Goal: Task Accomplishment & Management: Use online tool/utility

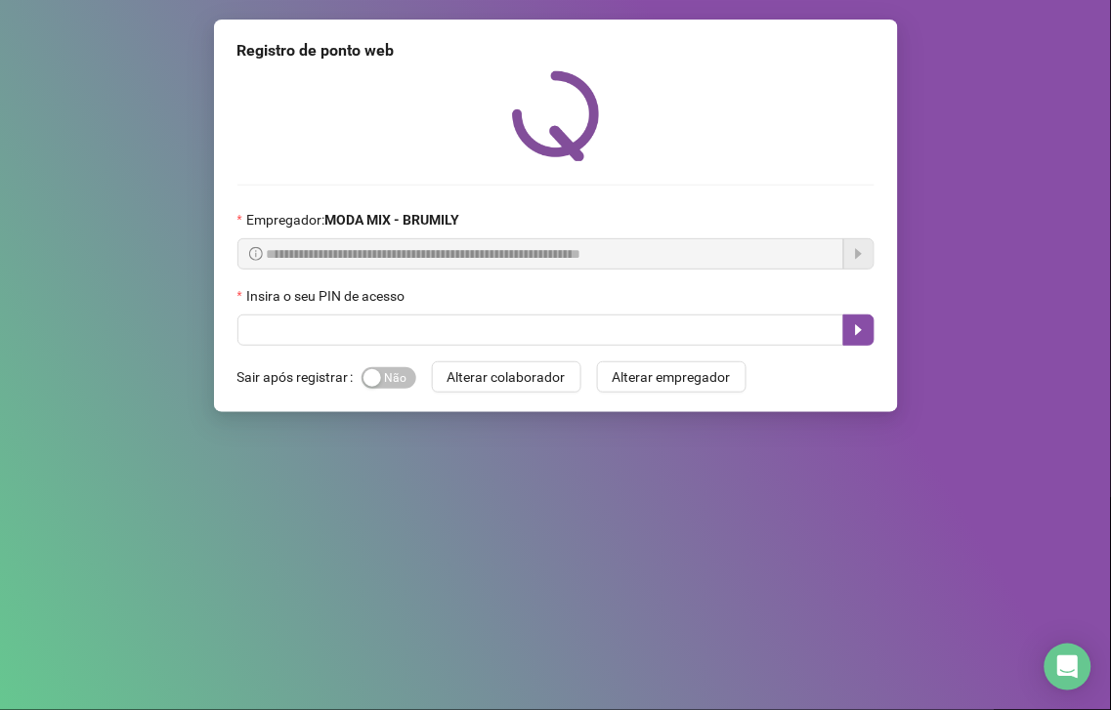
drag, startPoint x: 295, startPoint y: 23, endPoint x: 17, endPoint y: 480, distance: 534.6
click at [6, 481] on div "**********" at bounding box center [555, 355] width 1111 height 710
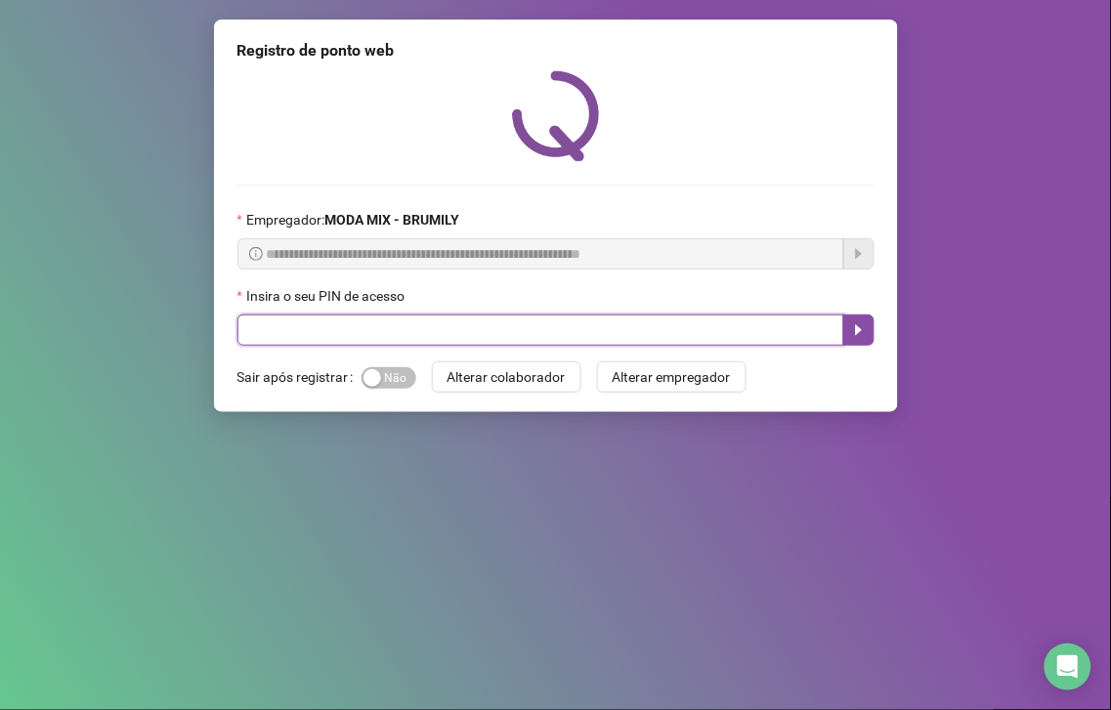
click at [514, 335] on input "text" at bounding box center [540, 330] width 607 height 31
type input "*****"
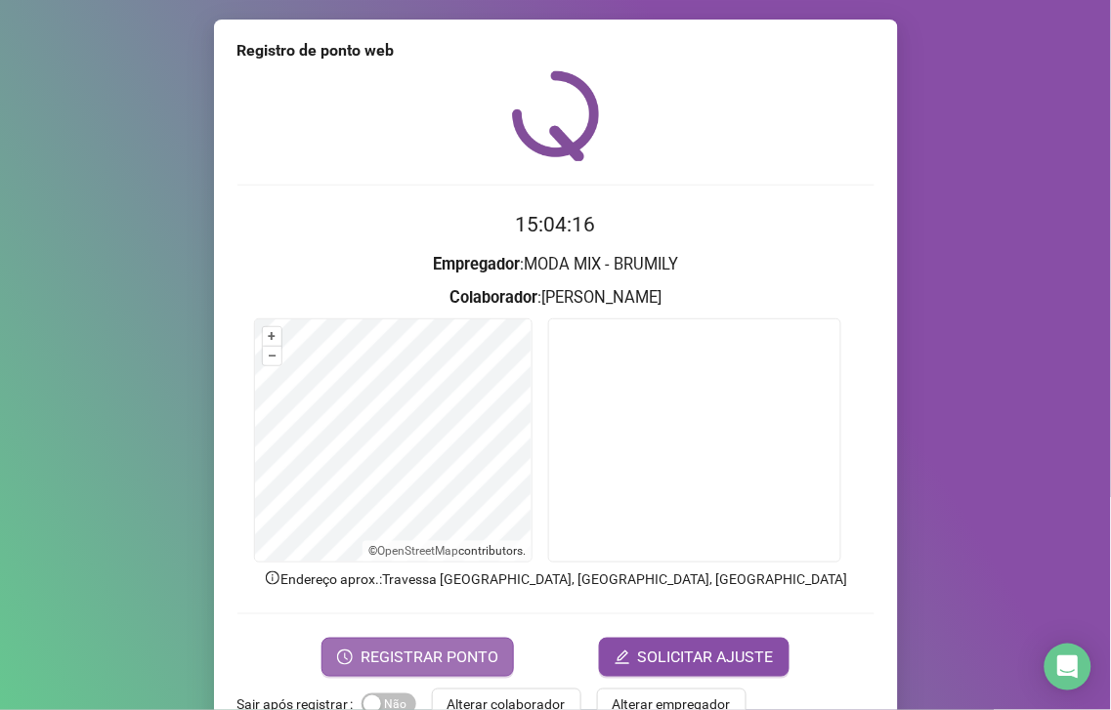
click at [364, 667] on span "REGISTRAR PONTO" at bounding box center [430, 657] width 138 height 23
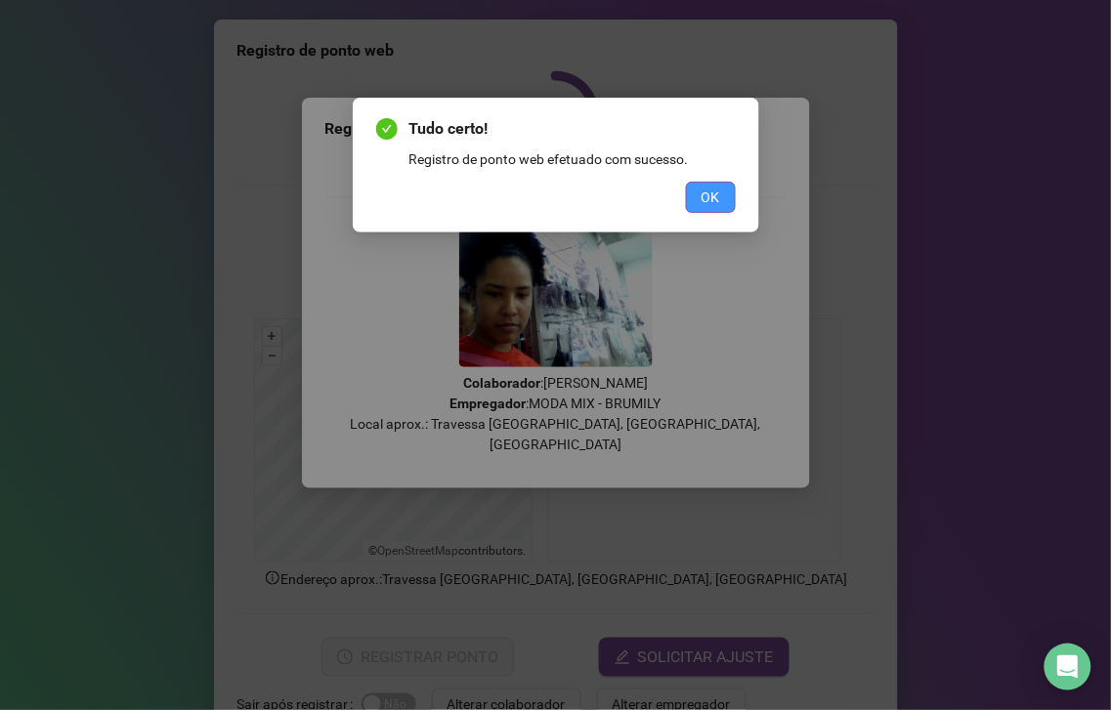
click at [733, 182] on button "OK" at bounding box center [711, 197] width 50 height 31
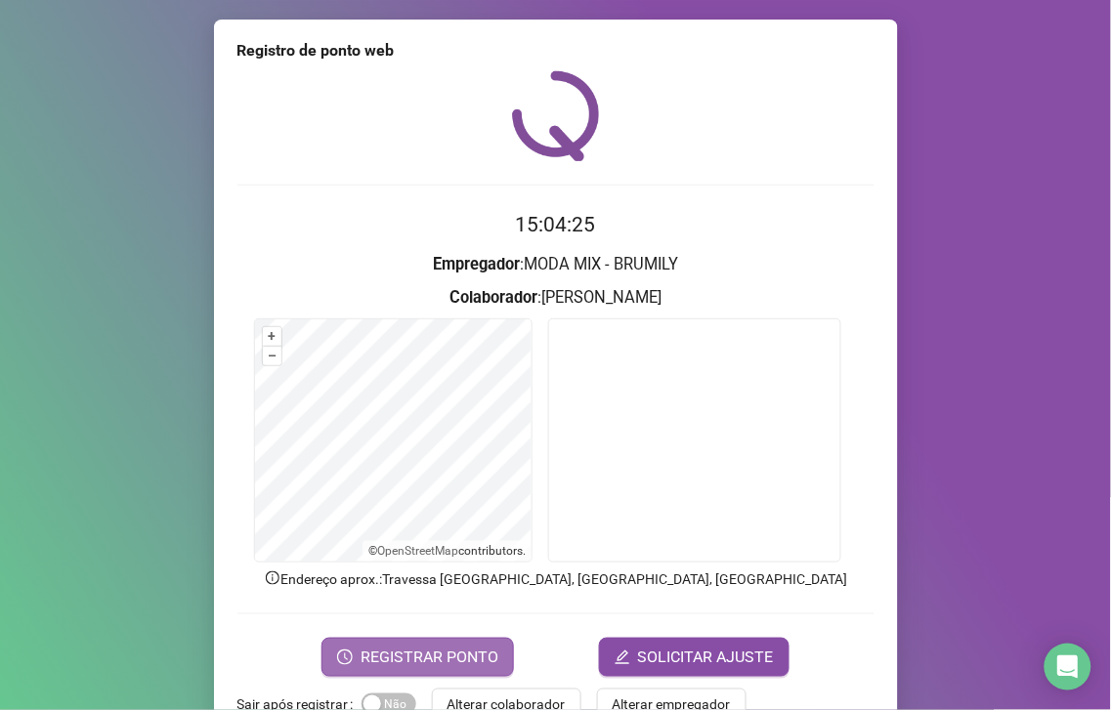
click at [404, 650] on span "REGISTRAR PONTO" at bounding box center [430, 657] width 138 height 23
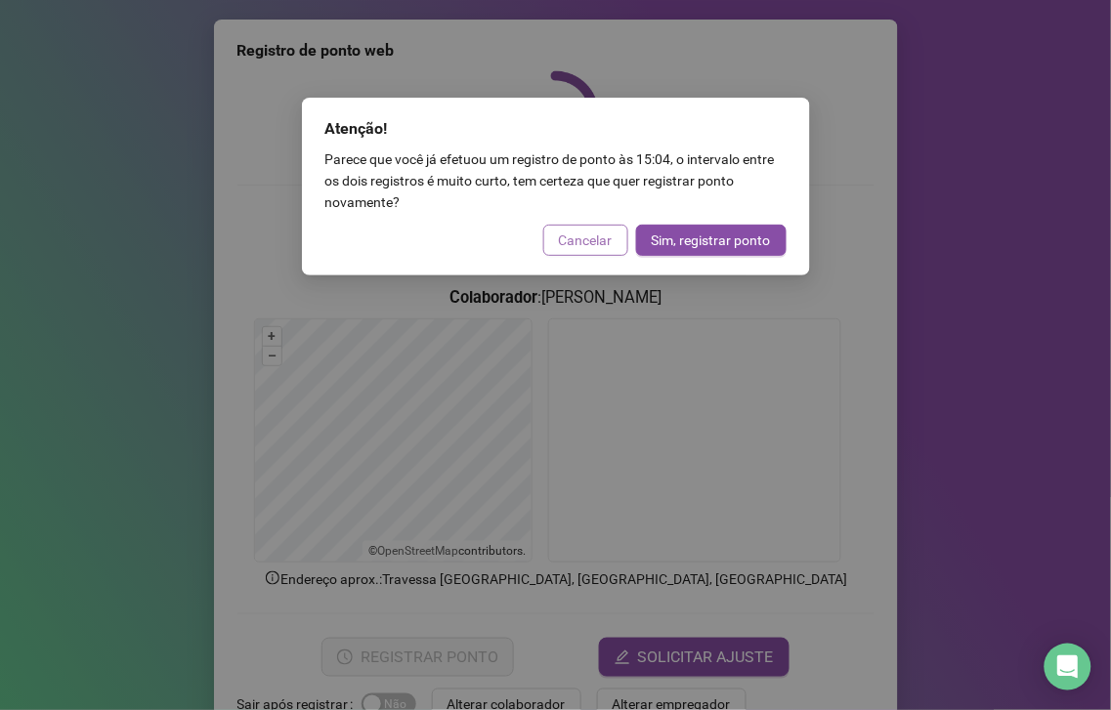
click at [603, 244] on span "Cancelar" at bounding box center [586, 240] width 54 height 21
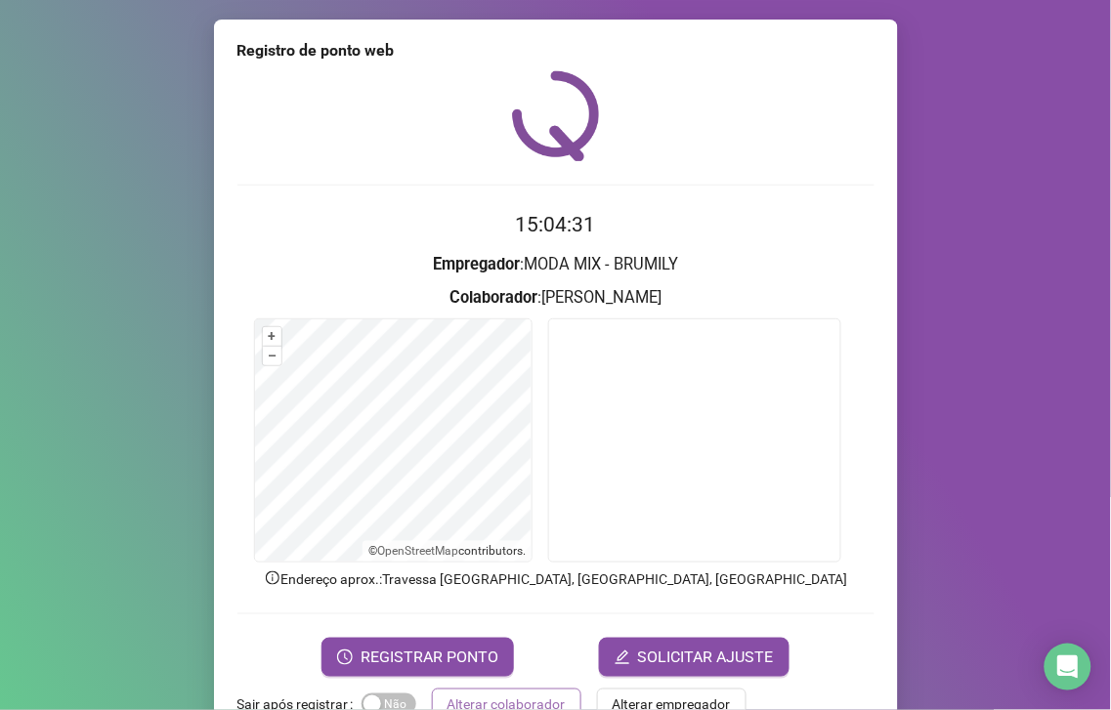
click at [482, 701] on span "Alterar colaborador" at bounding box center [507, 704] width 118 height 21
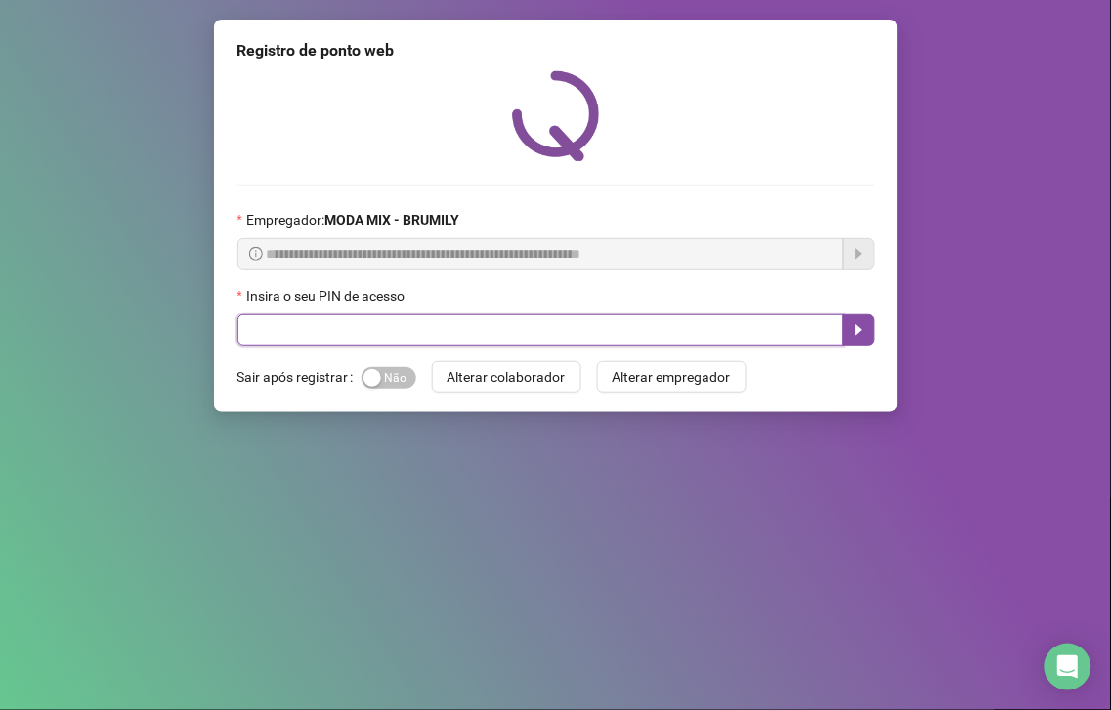
click at [582, 322] on input "text" at bounding box center [540, 330] width 607 height 31
type input "*****"
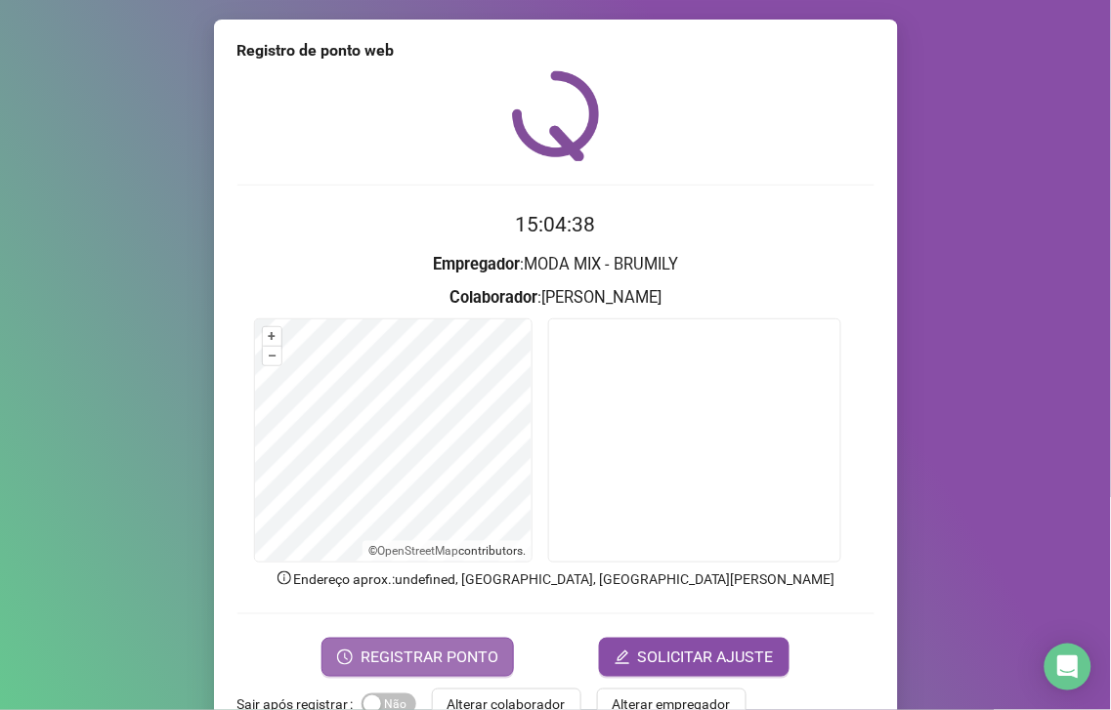
click at [470, 668] on button "REGISTRAR PONTO" at bounding box center [417, 657] width 193 height 39
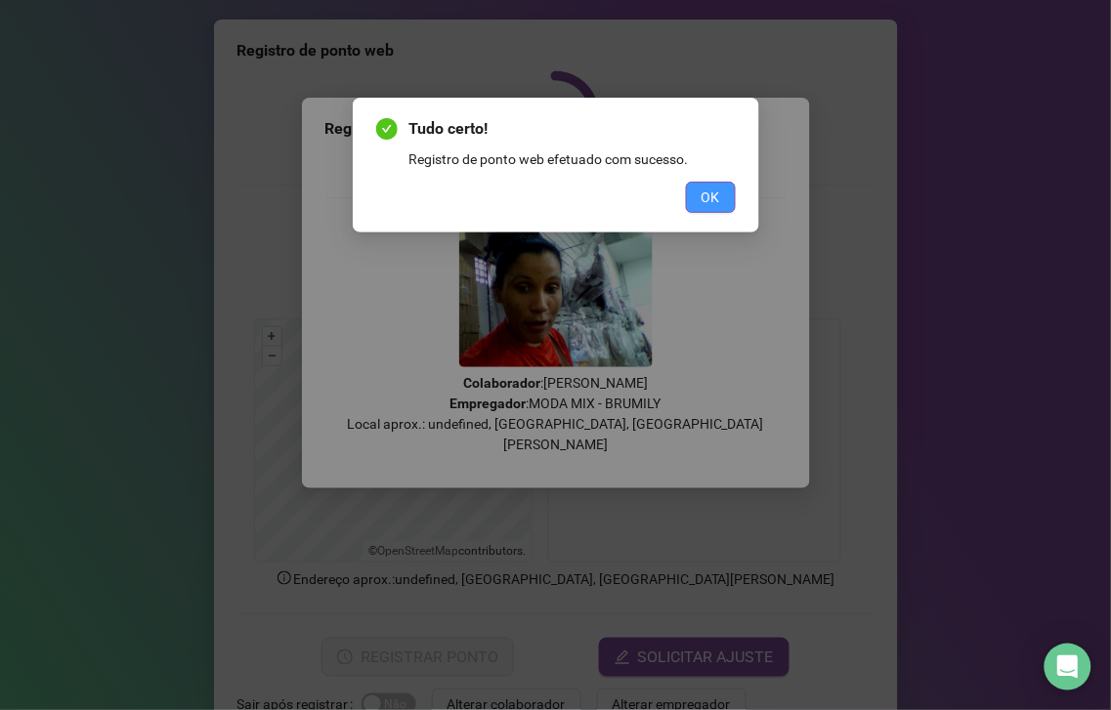
click at [714, 190] on span "OK" at bounding box center [711, 197] width 19 height 21
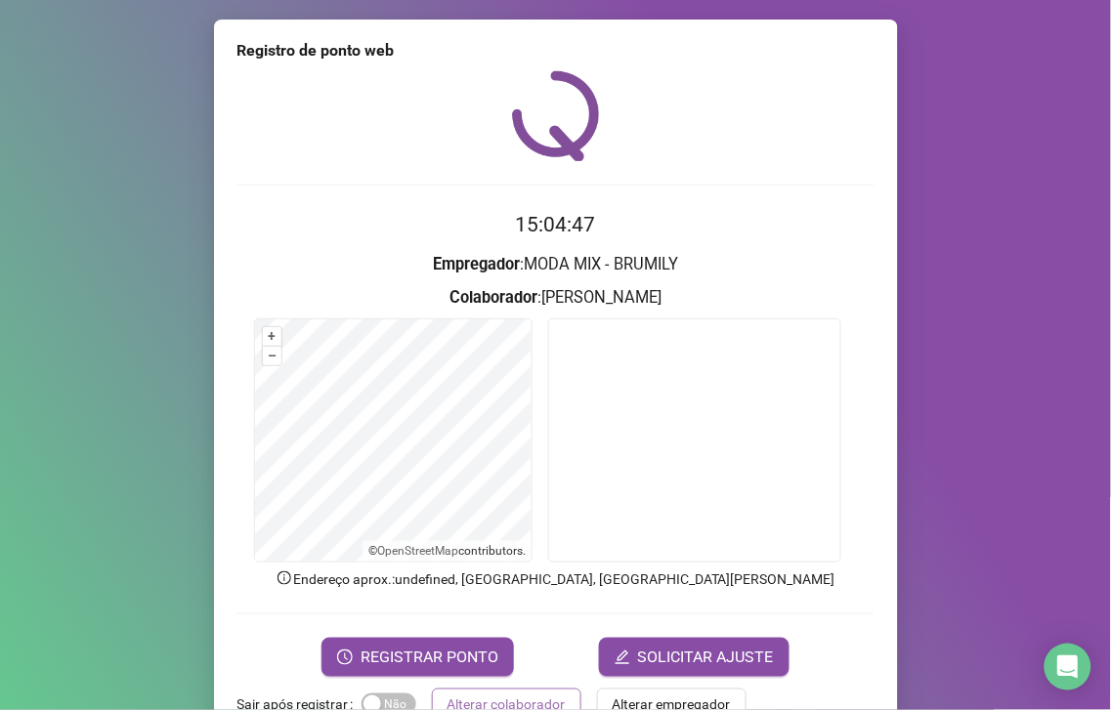
click at [481, 700] on span "Alterar colaborador" at bounding box center [507, 704] width 118 height 21
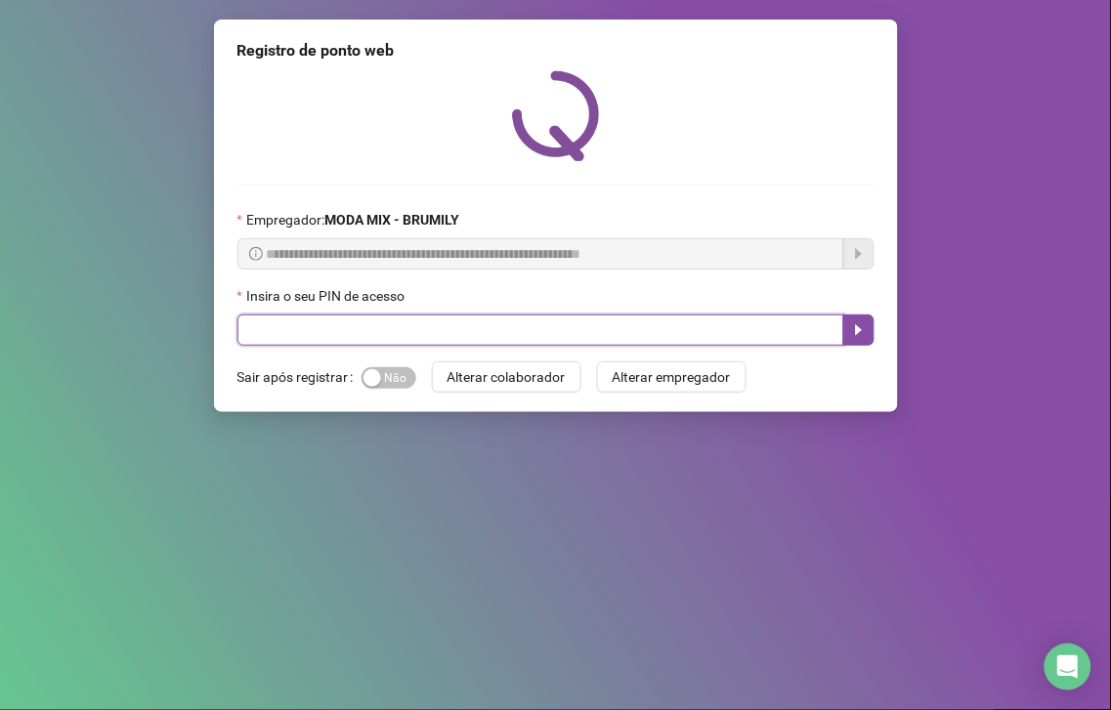
click at [821, 342] on input "text" at bounding box center [540, 330] width 607 height 31
type input "*****"
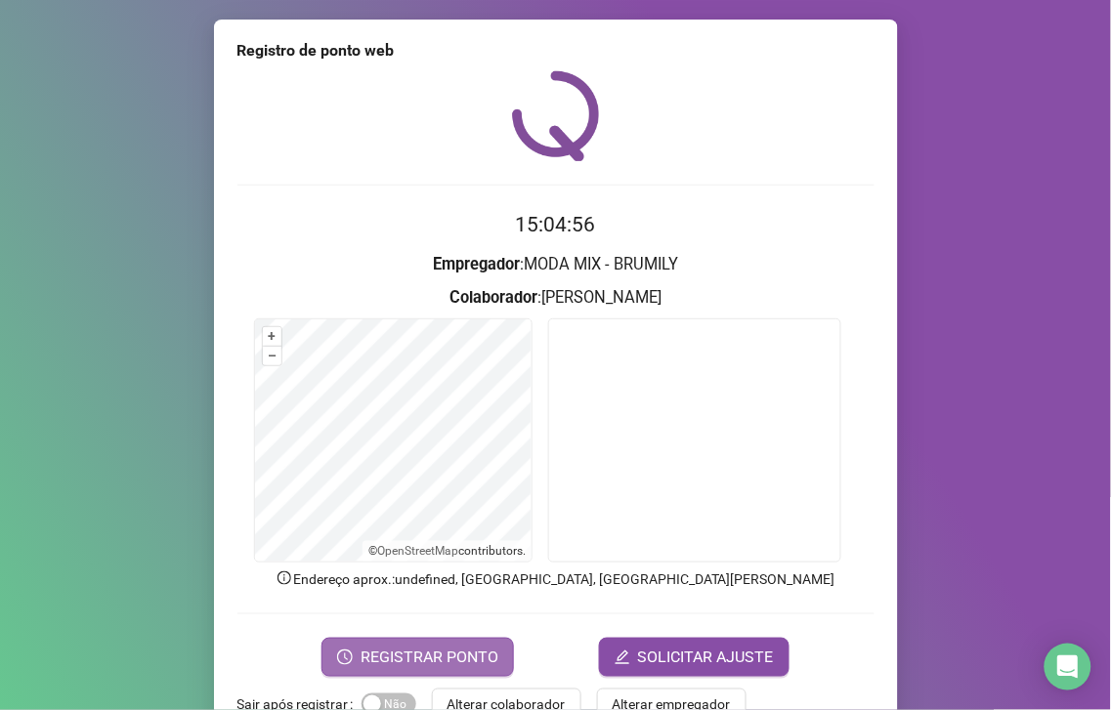
click at [375, 658] on span "REGISTRAR PONTO" at bounding box center [430, 657] width 138 height 23
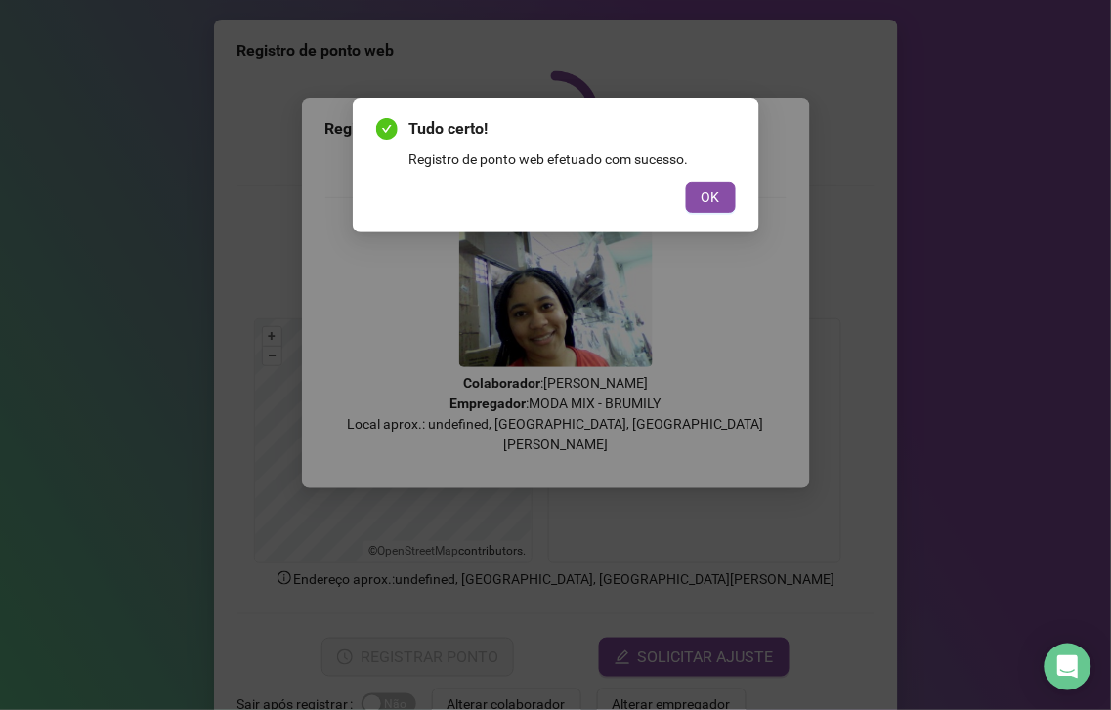
drag, startPoint x: 710, startPoint y: 210, endPoint x: 727, endPoint y: 205, distance: 17.3
click at [714, 208] on button "OK" at bounding box center [711, 197] width 50 height 31
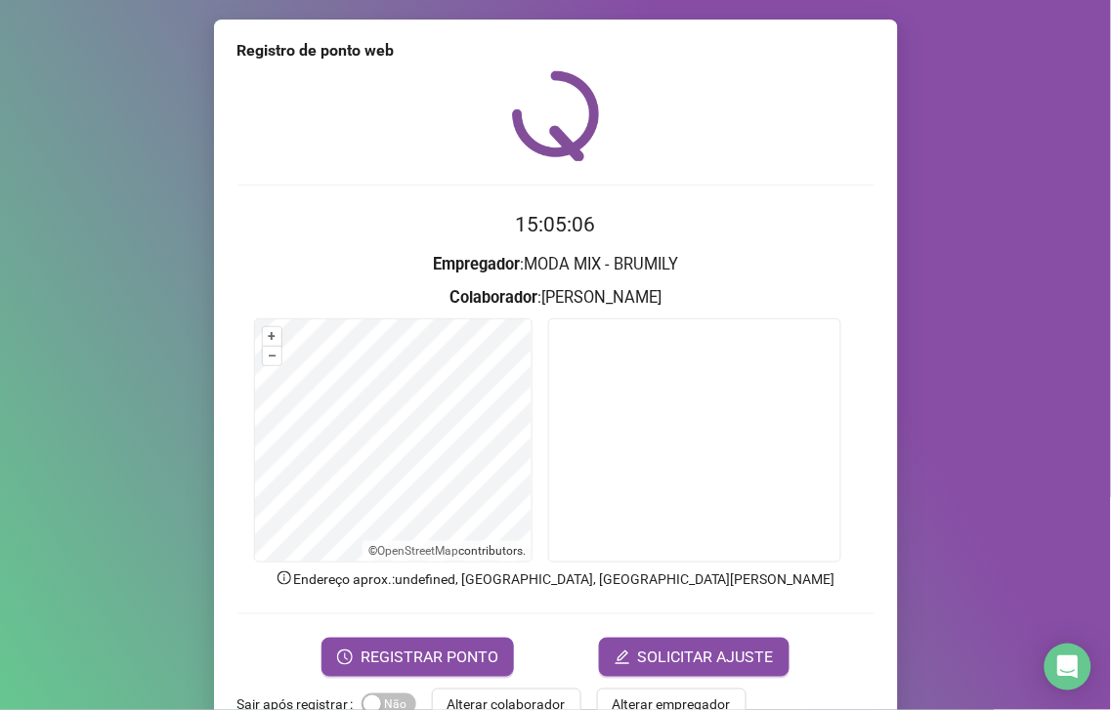
click at [504, 709] on html "Página inicial Registrar ponto Espelho de ponto Meus registros Minhas solicitaç…" at bounding box center [555, 355] width 1111 height 710
click at [503, 704] on span "Alterar colaborador" at bounding box center [507, 704] width 118 height 21
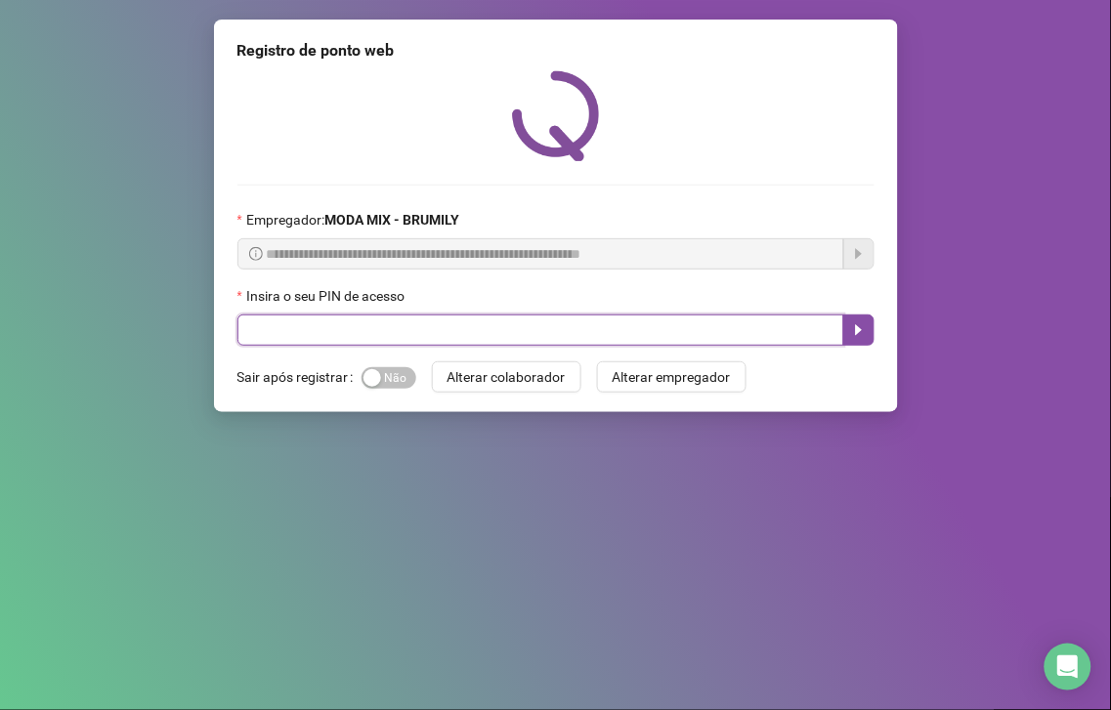
drag, startPoint x: 498, startPoint y: 347, endPoint x: 508, endPoint y: 339, distance: 12.5
click at [499, 346] on input "text" at bounding box center [540, 330] width 607 height 31
type input "*****"
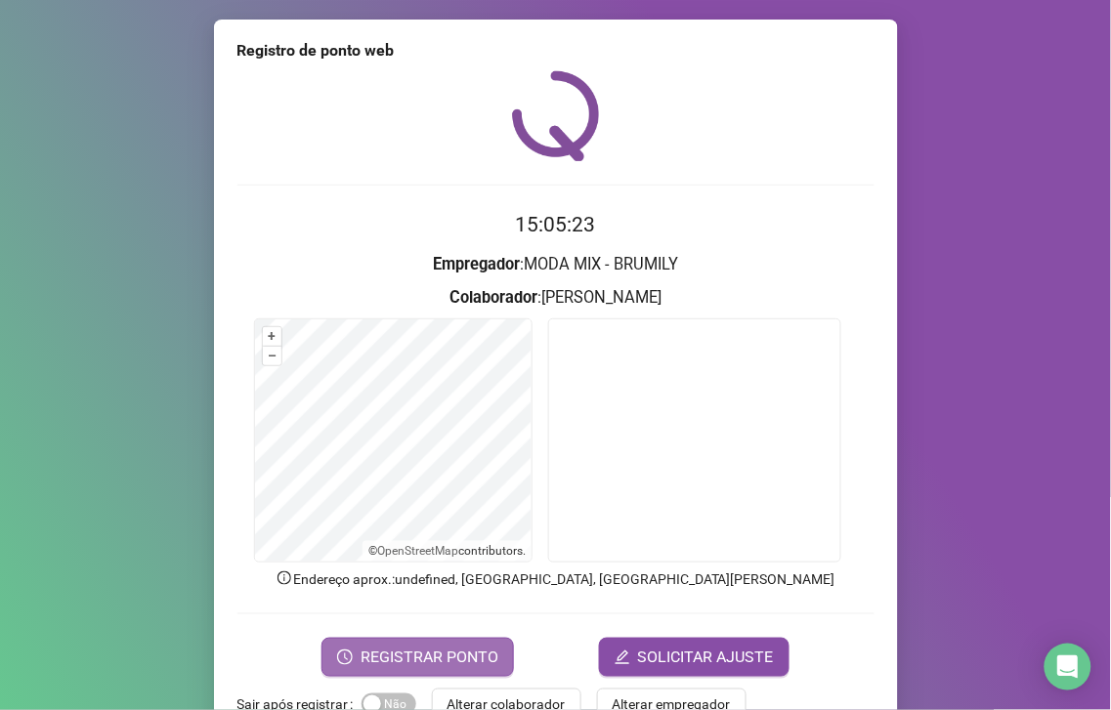
click at [449, 660] on span "REGISTRAR PONTO" at bounding box center [430, 657] width 138 height 23
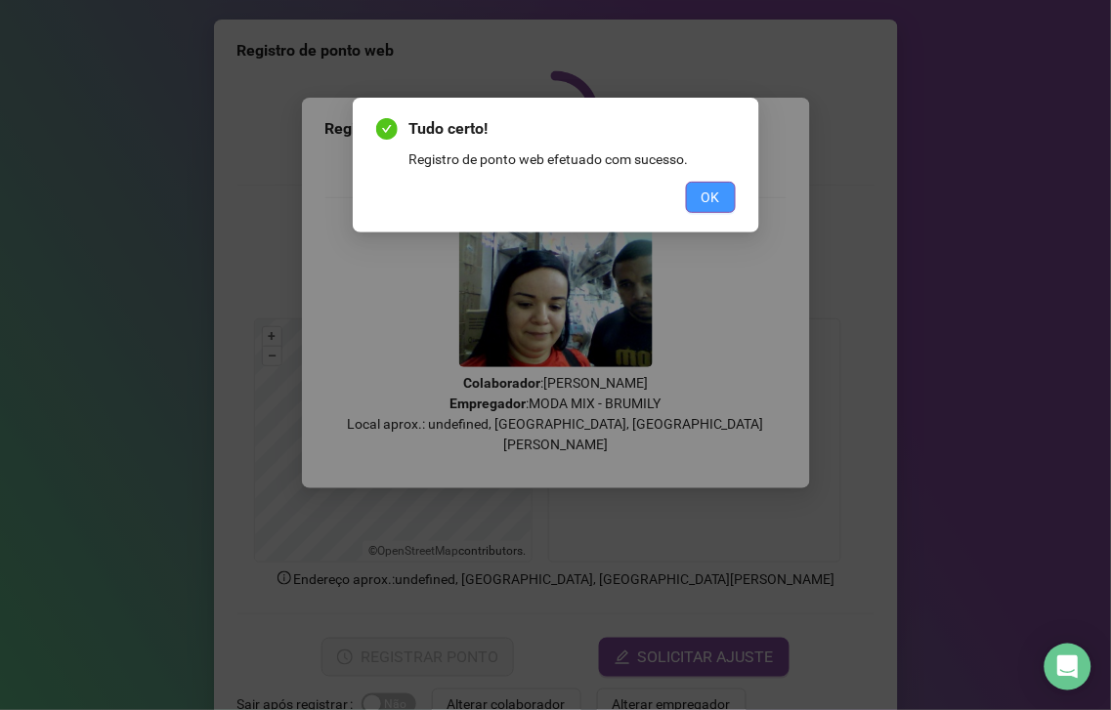
click at [727, 196] on button "OK" at bounding box center [711, 197] width 50 height 31
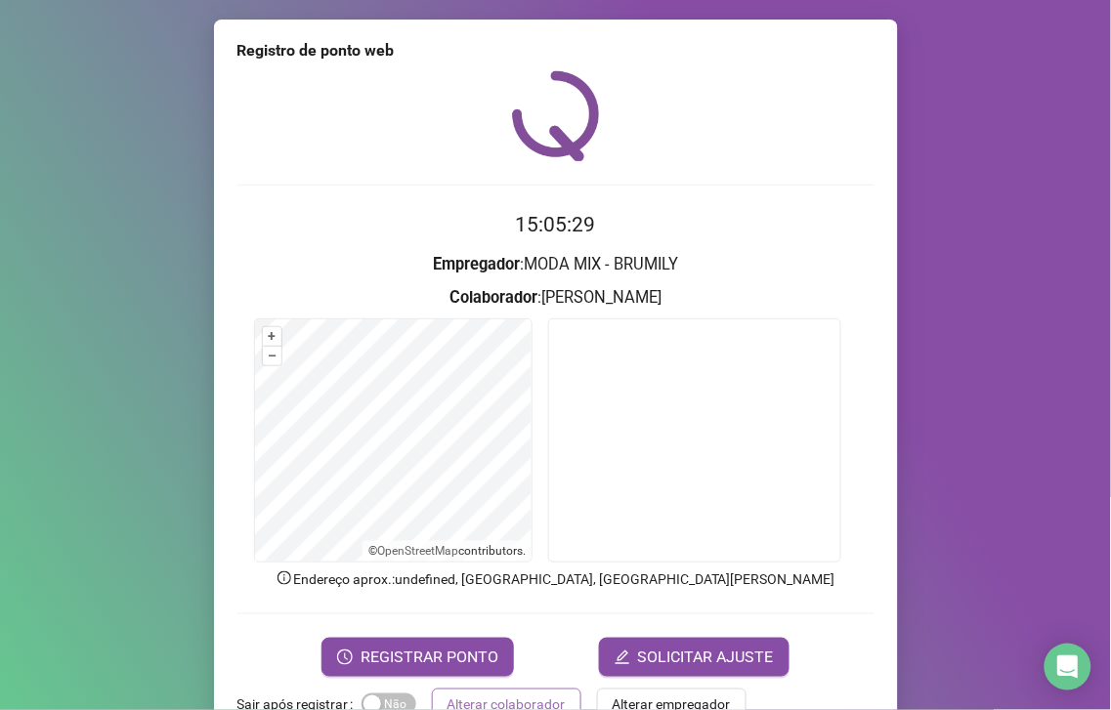
click at [484, 700] on span "Alterar colaborador" at bounding box center [507, 704] width 118 height 21
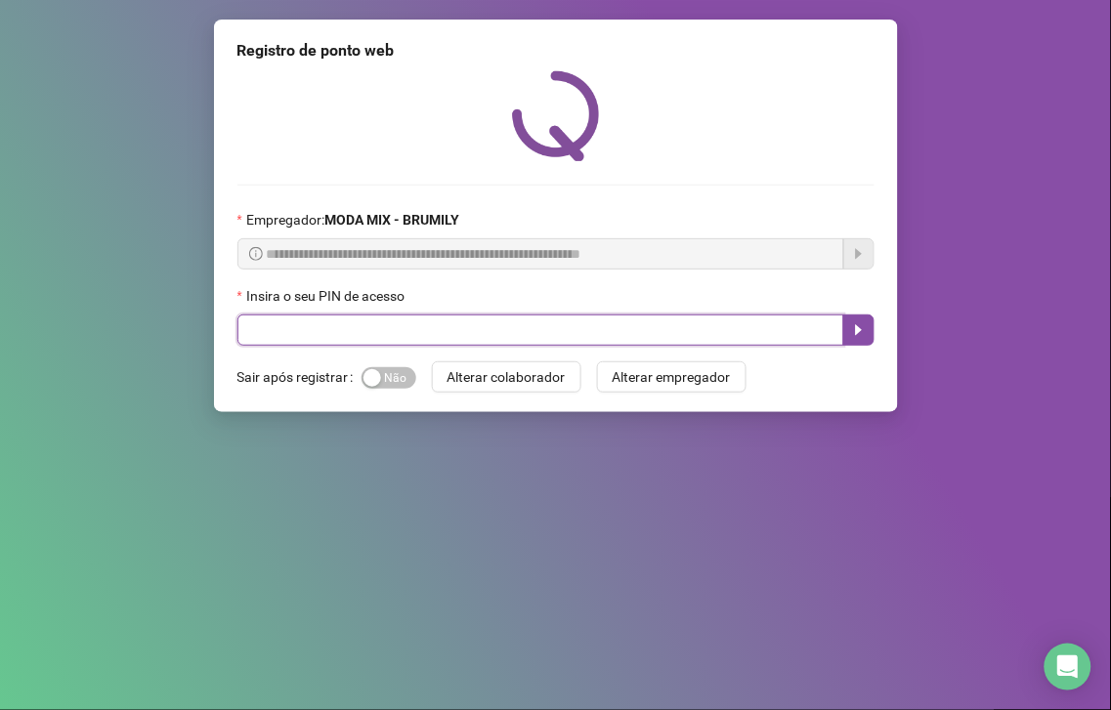
click at [504, 342] on input "text" at bounding box center [540, 330] width 607 height 31
type input "*****"
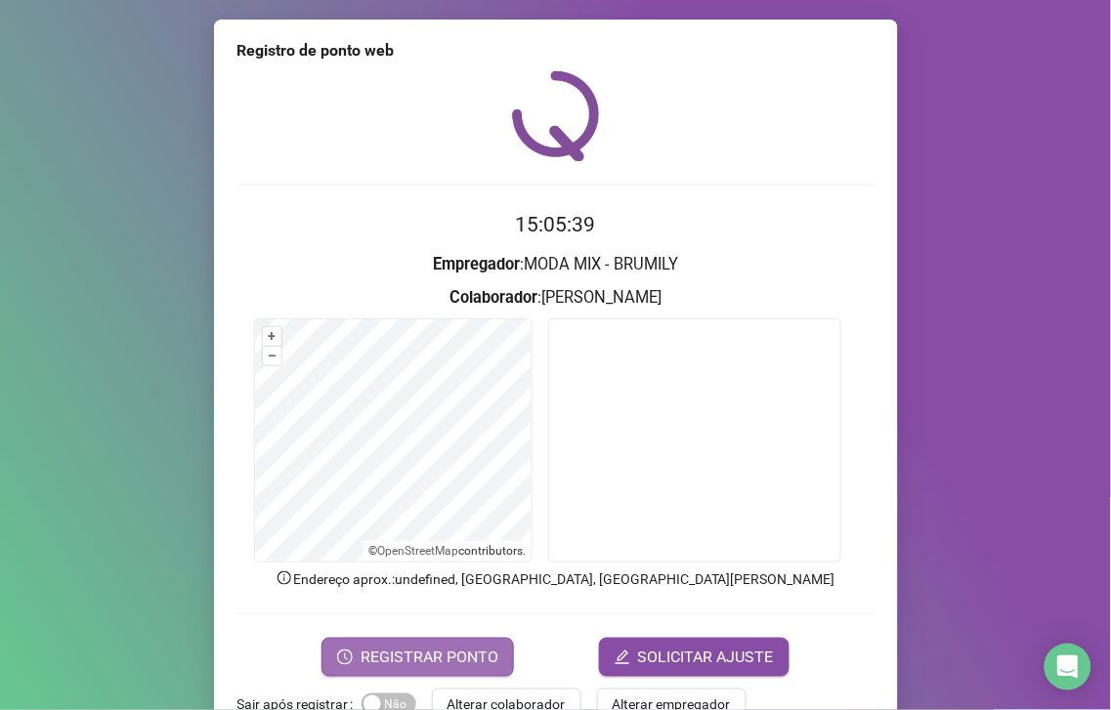
click at [436, 657] on span "REGISTRAR PONTO" at bounding box center [430, 657] width 138 height 23
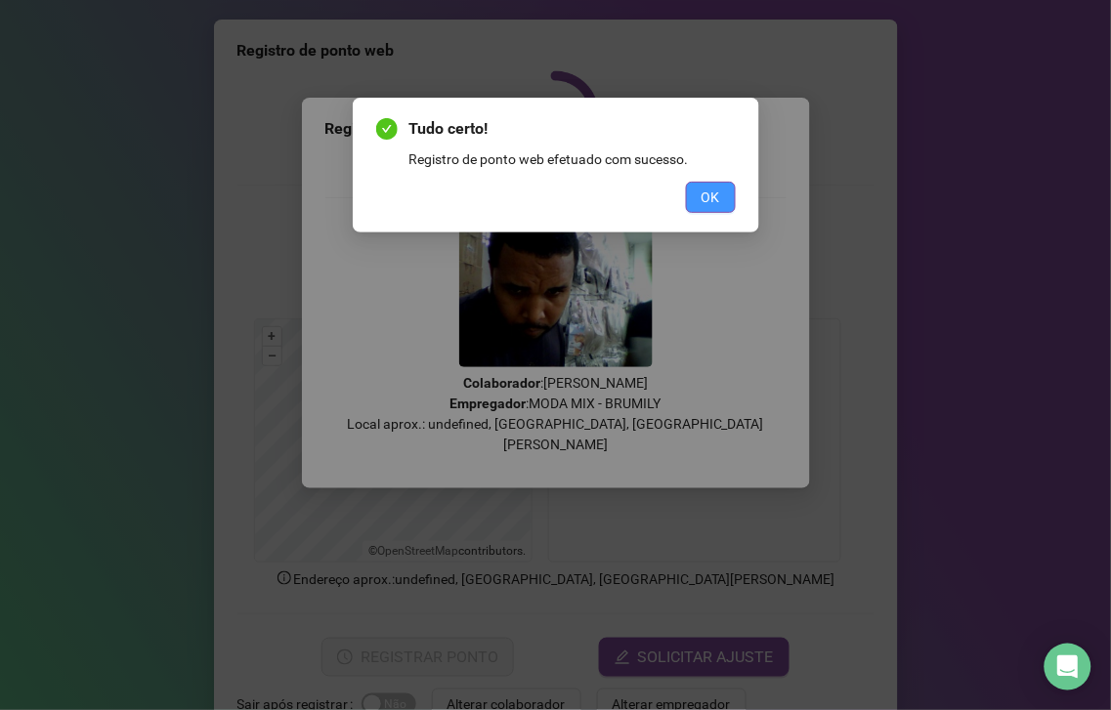
click at [702, 196] on span "OK" at bounding box center [711, 197] width 19 height 21
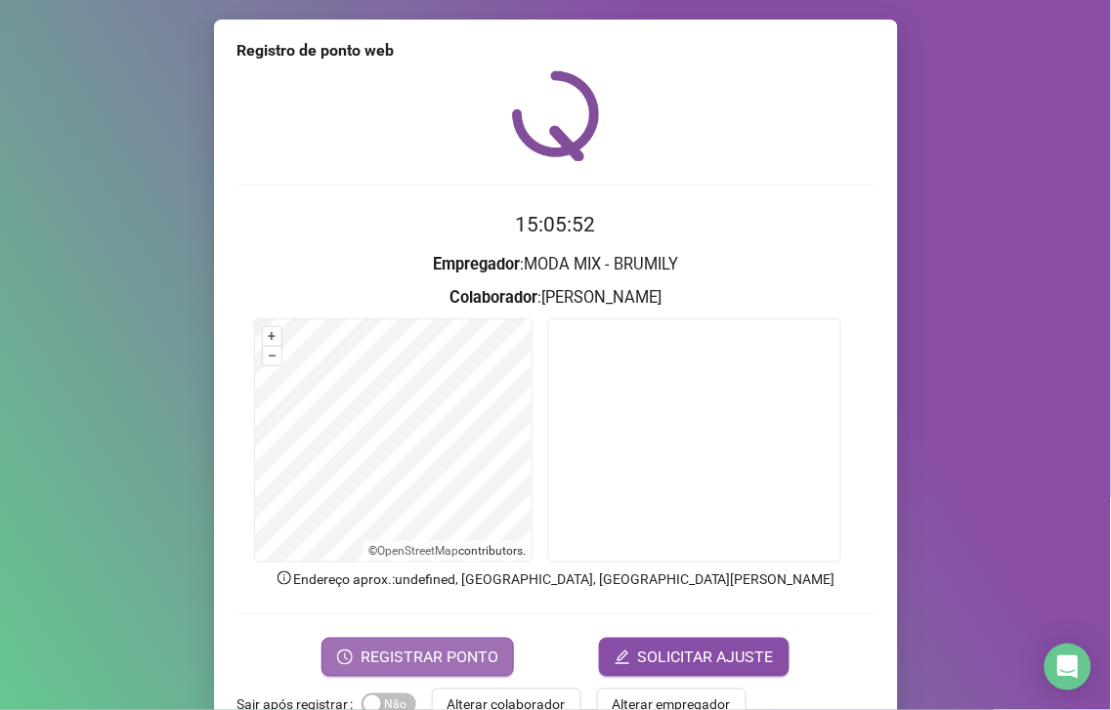
click at [465, 646] on span "REGISTRAR PONTO" at bounding box center [430, 657] width 138 height 23
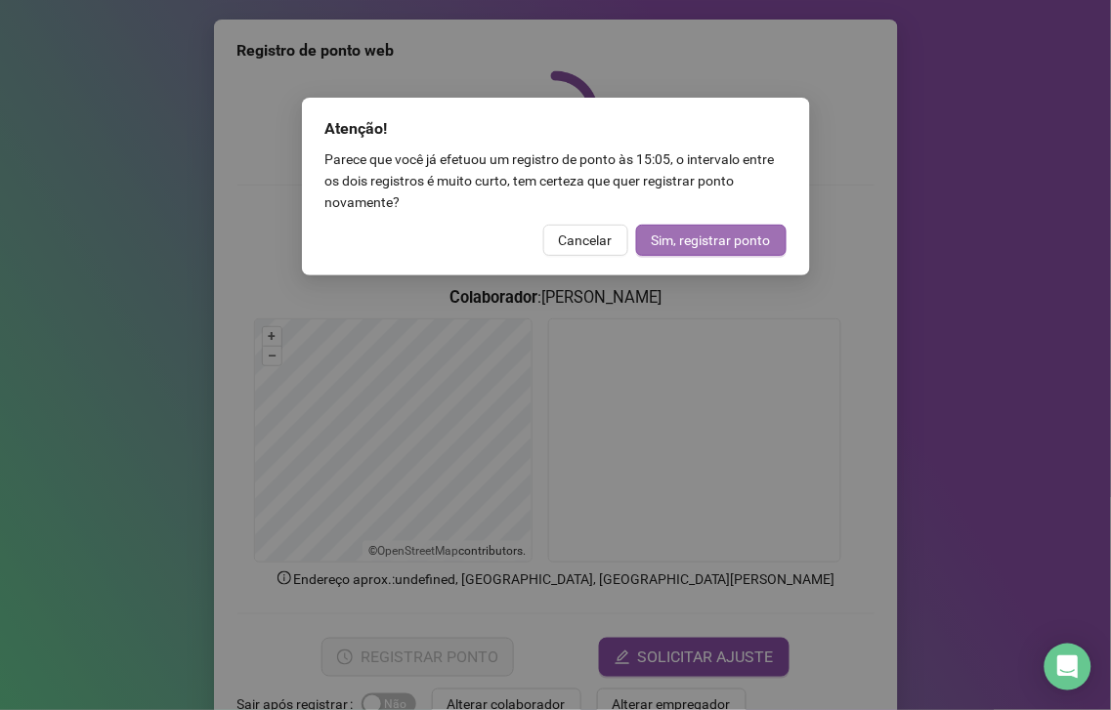
click at [749, 244] on span "Sim, registrar ponto" at bounding box center [711, 240] width 119 height 21
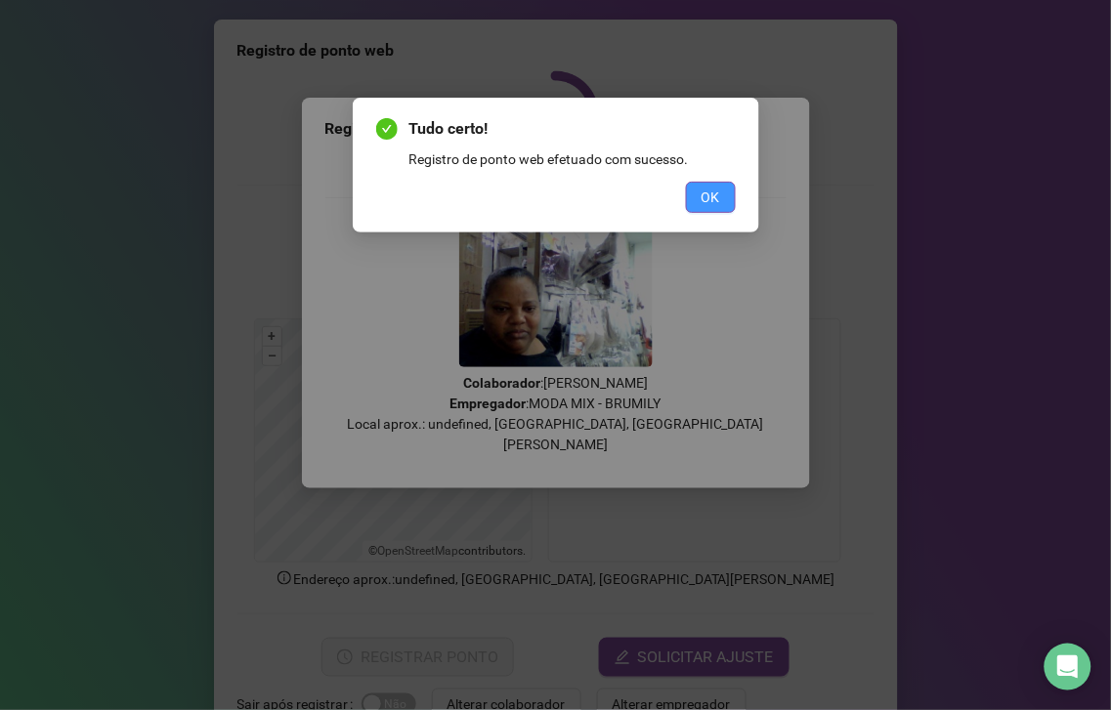
click at [695, 198] on button "OK" at bounding box center [711, 197] width 50 height 31
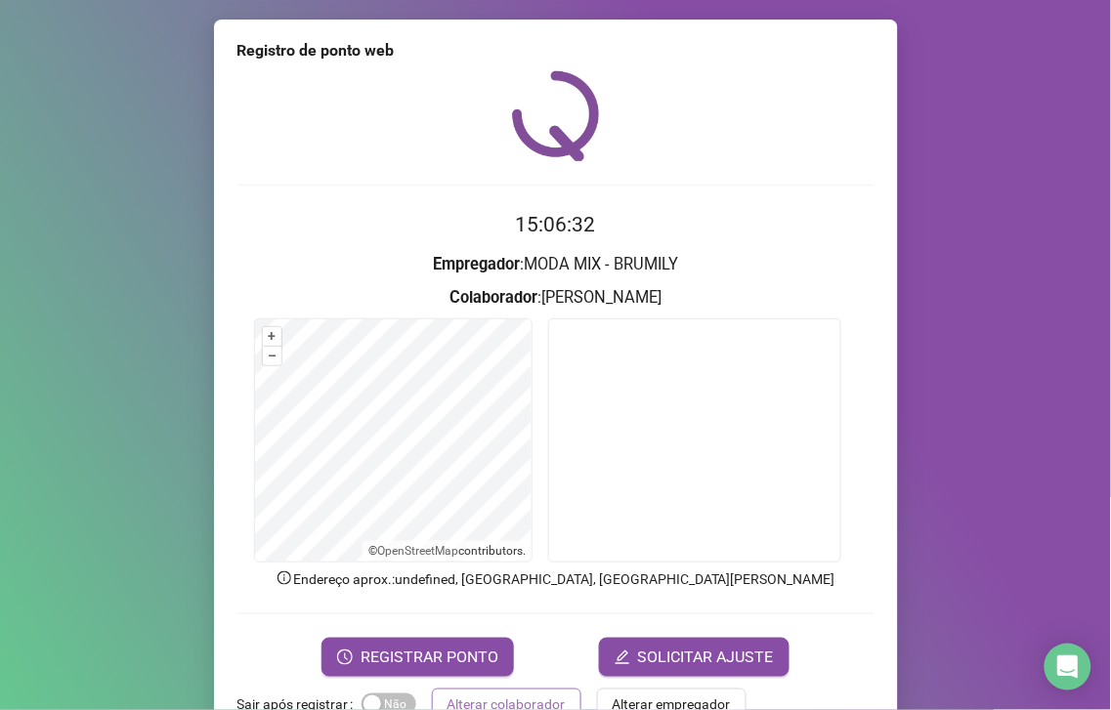
click at [479, 707] on span "Alterar colaborador" at bounding box center [507, 704] width 118 height 21
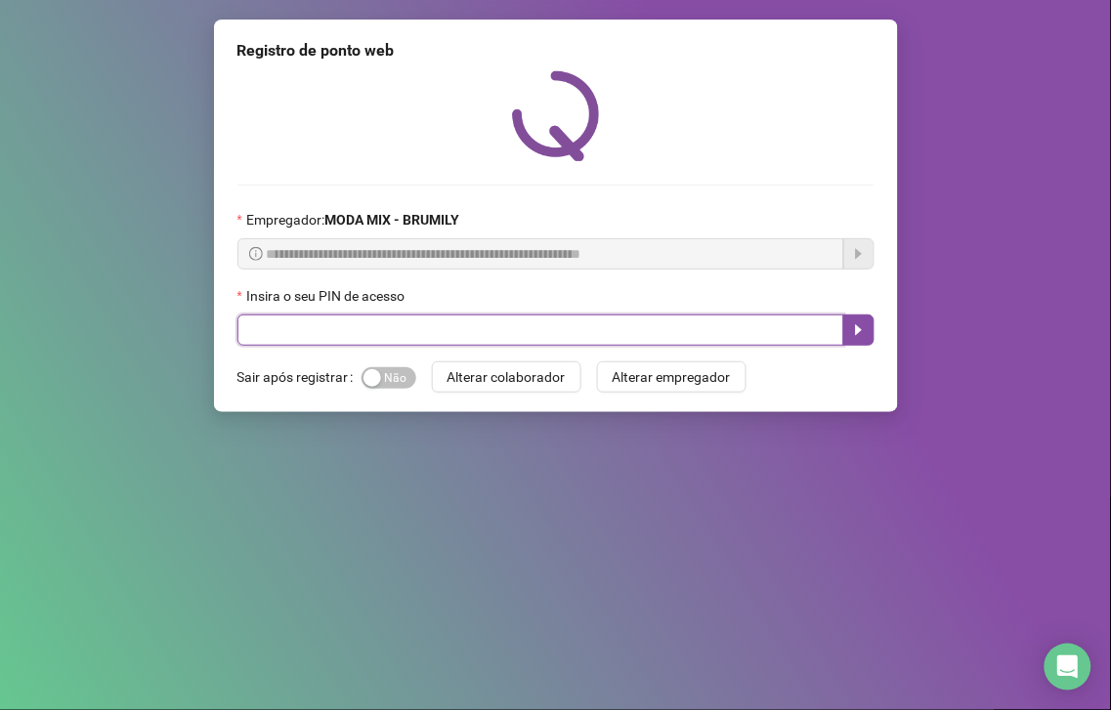
click at [688, 339] on input "text" at bounding box center [540, 330] width 607 height 31
type input "*****"
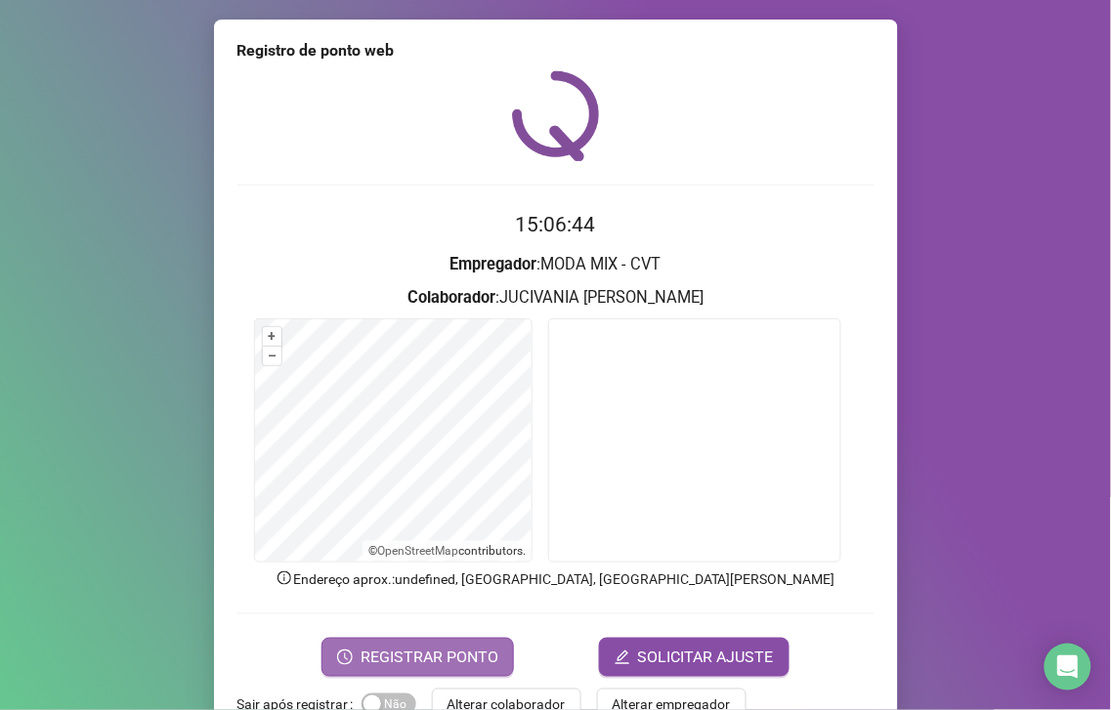
click at [432, 665] on span "REGISTRAR PONTO" at bounding box center [430, 657] width 138 height 23
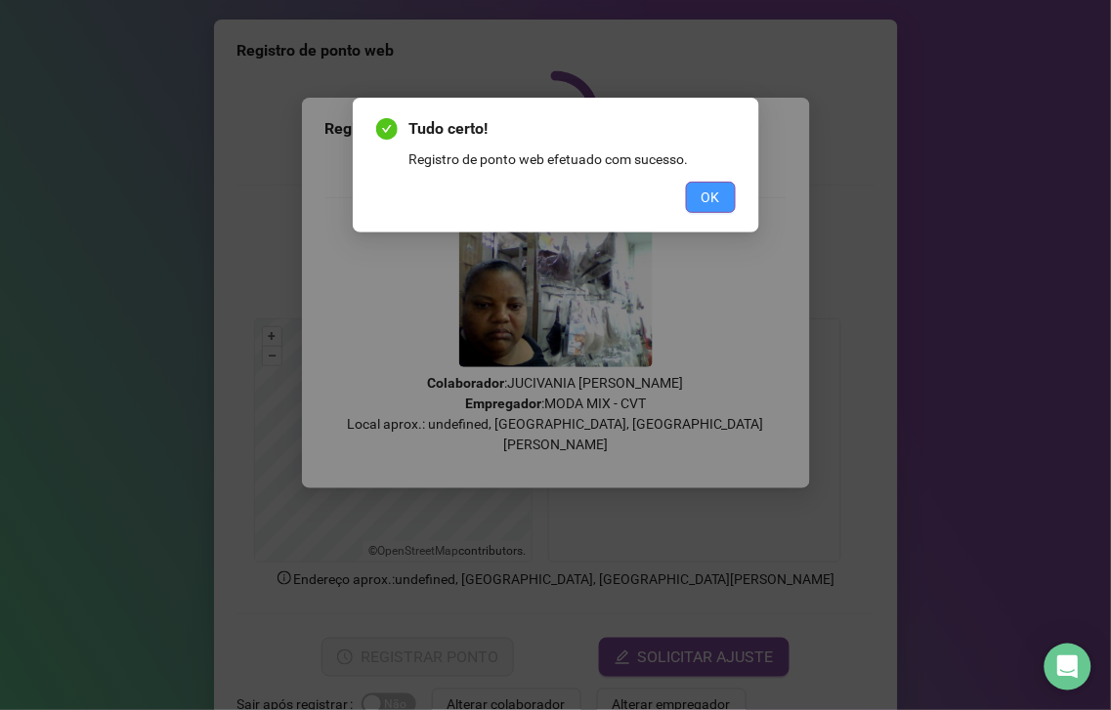
click at [701, 186] on button "OK" at bounding box center [711, 197] width 50 height 31
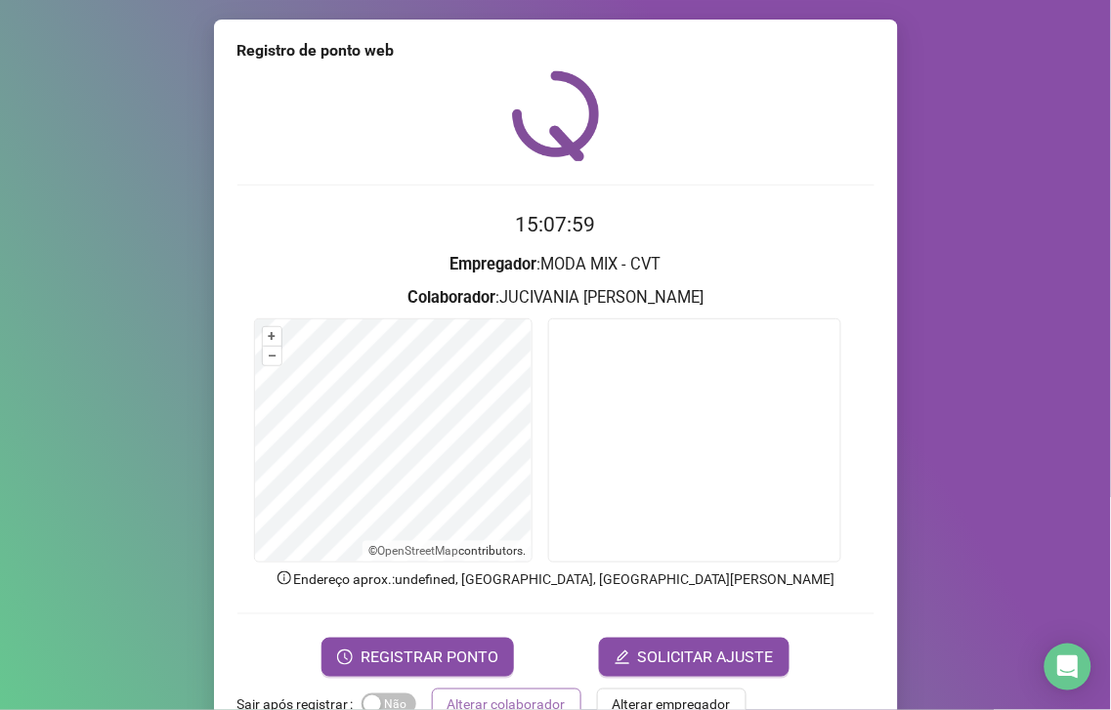
click at [450, 704] on span "Alterar colaborador" at bounding box center [507, 704] width 118 height 21
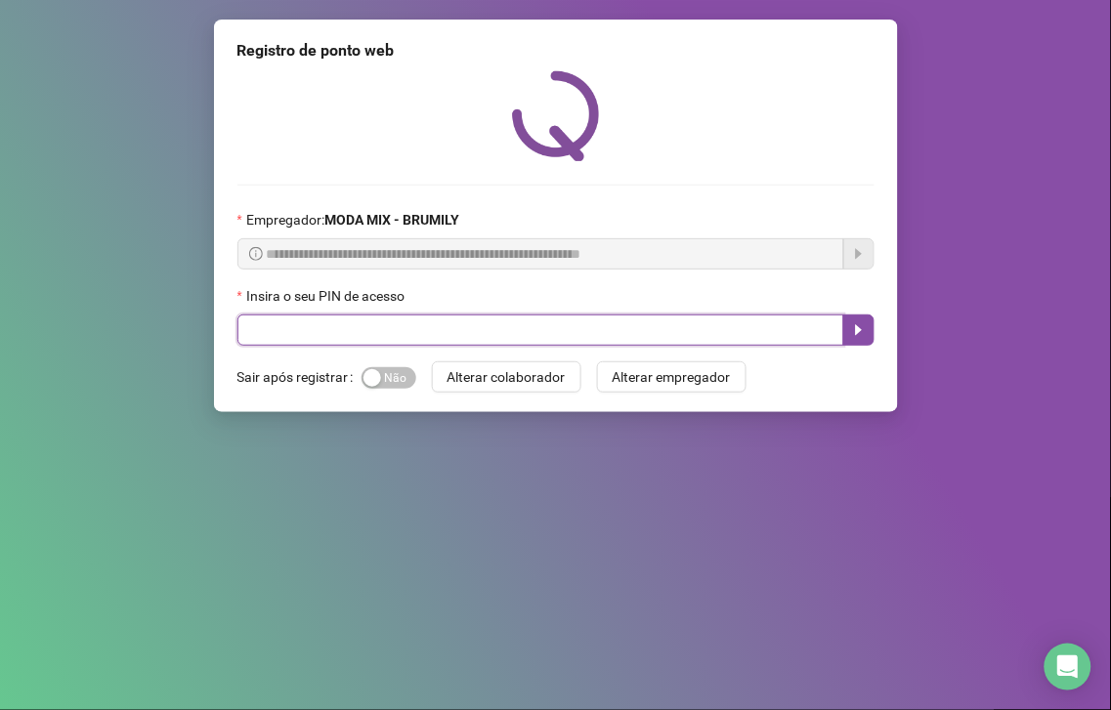
click at [286, 338] on input "text" at bounding box center [540, 330] width 607 height 31
type input "*****"
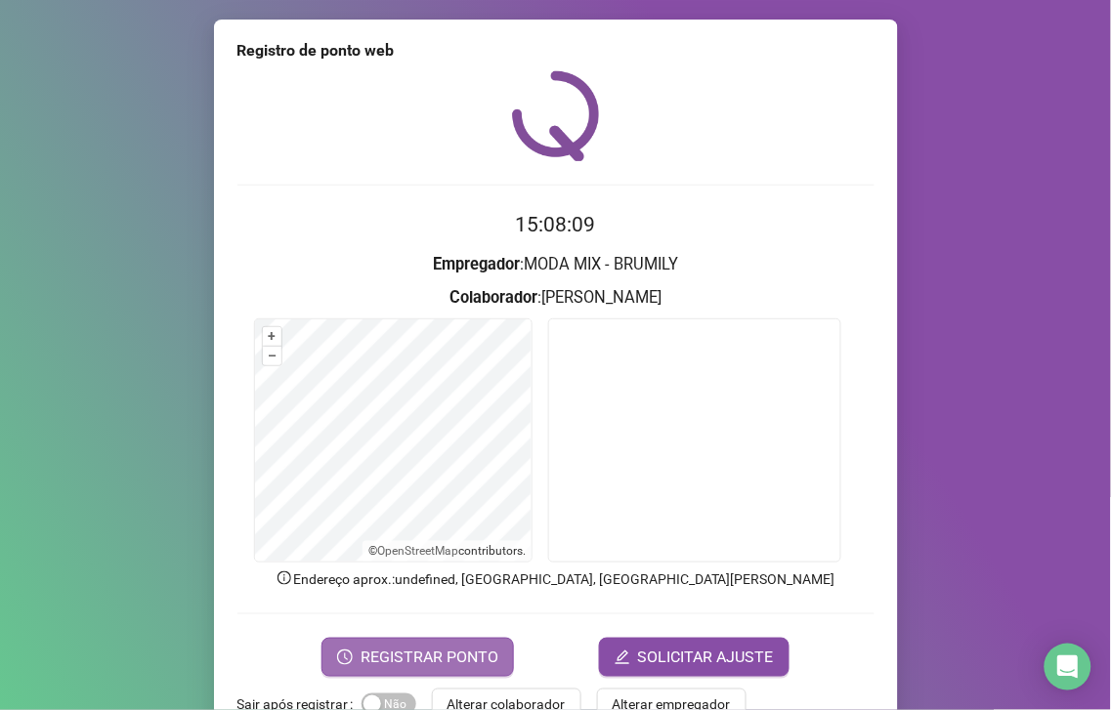
click at [364, 651] on span "REGISTRAR PONTO" at bounding box center [430, 657] width 138 height 23
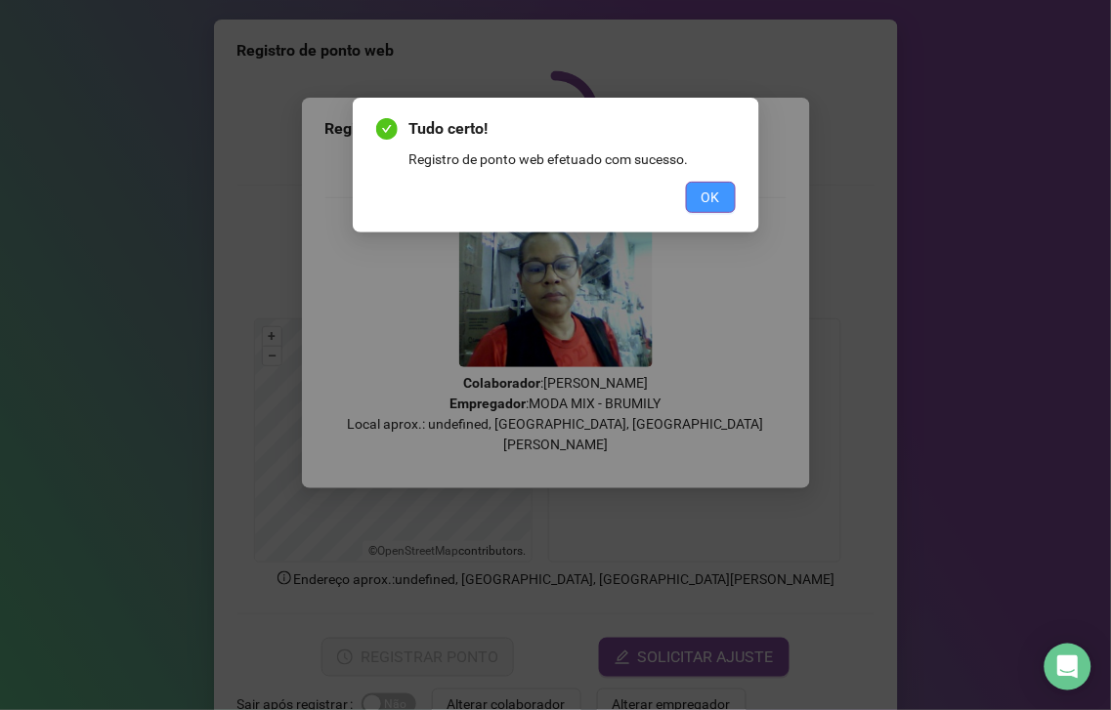
click at [706, 199] on span "OK" at bounding box center [711, 197] width 19 height 21
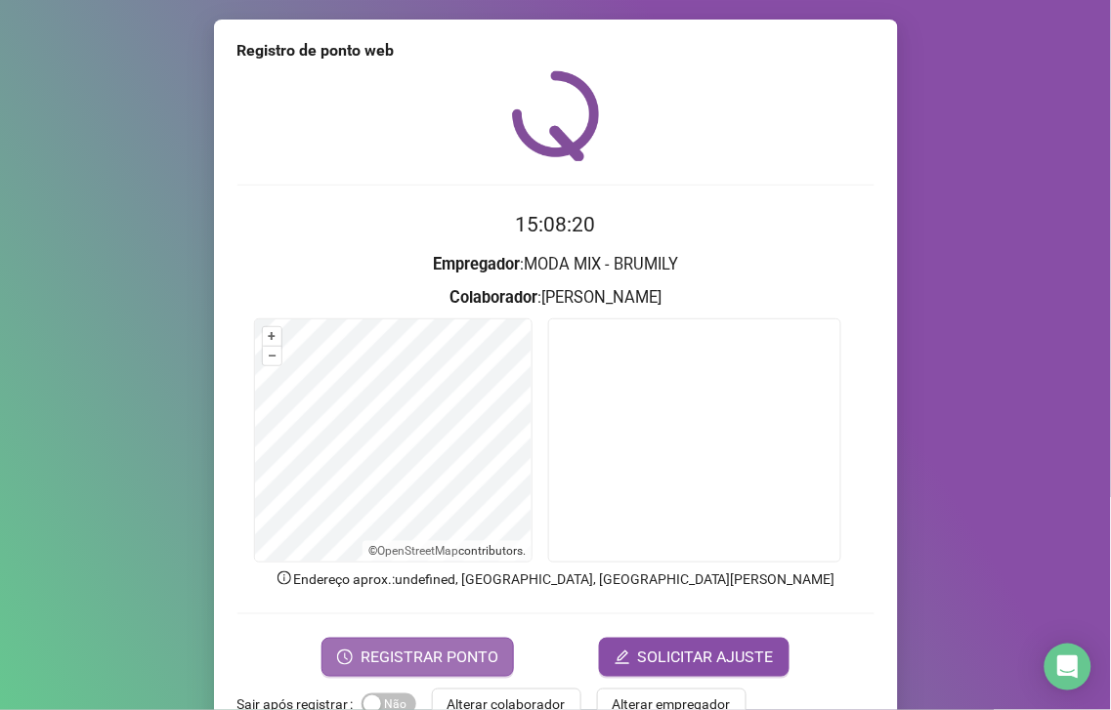
click at [434, 651] on span "REGISTRAR PONTO" at bounding box center [430, 657] width 138 height 23
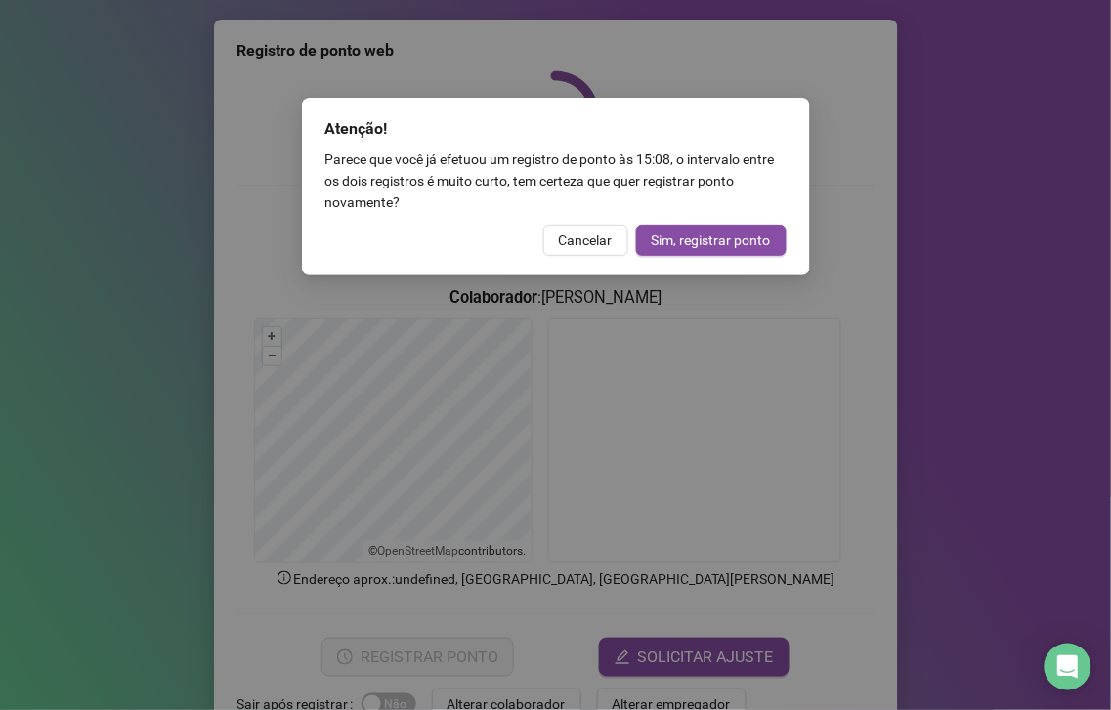
click at [591, 246] on span "Cancelar" at bounding box center [586, 240] width 54 height 21
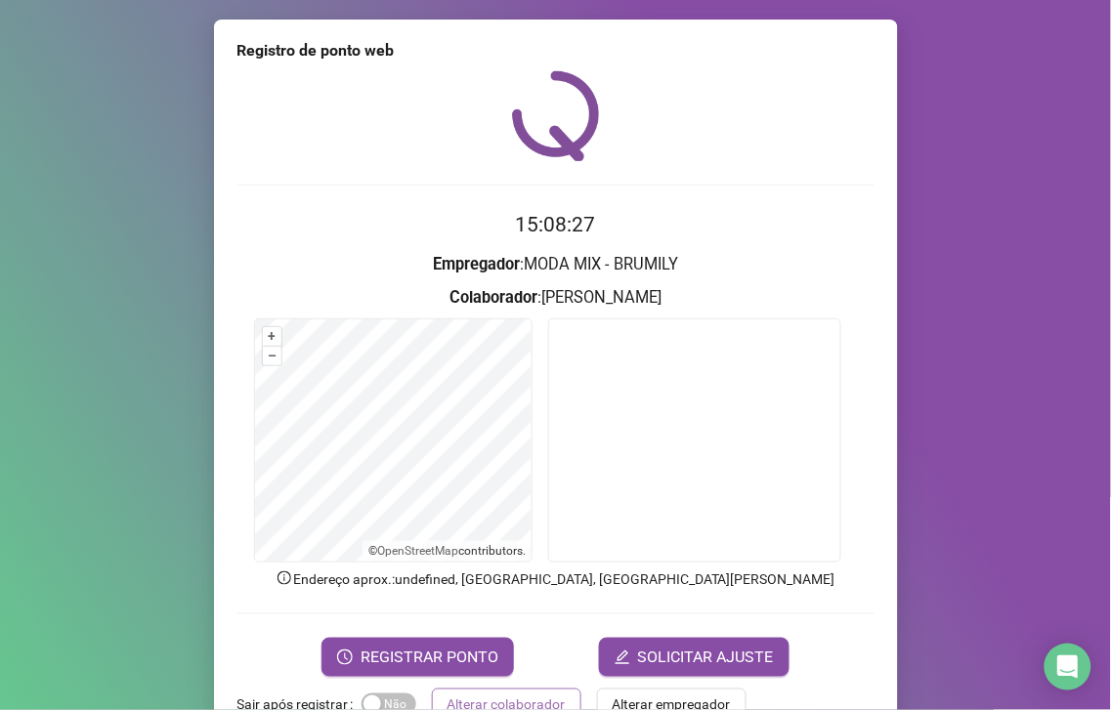
click at [470, 700] on span "Alterar colaborador" at bounding box center [507, 704] width 118 height 21
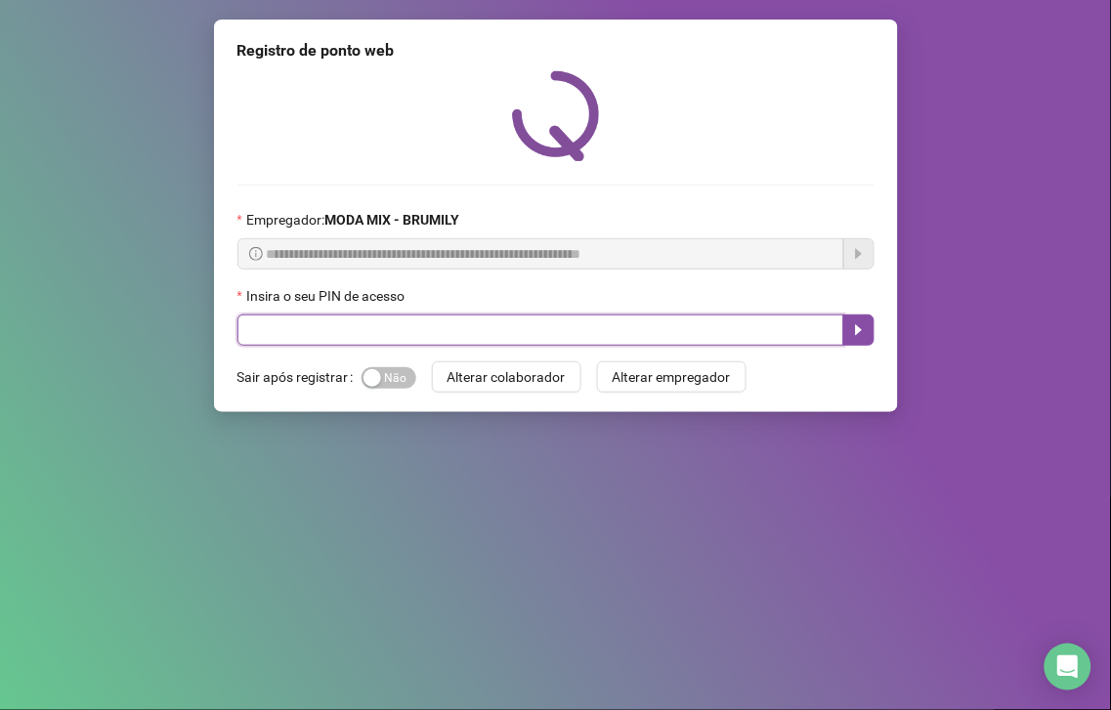
click at [250, 326] on input "text" at bounding box center [540, 330] width 607 height 31
type input "*****"
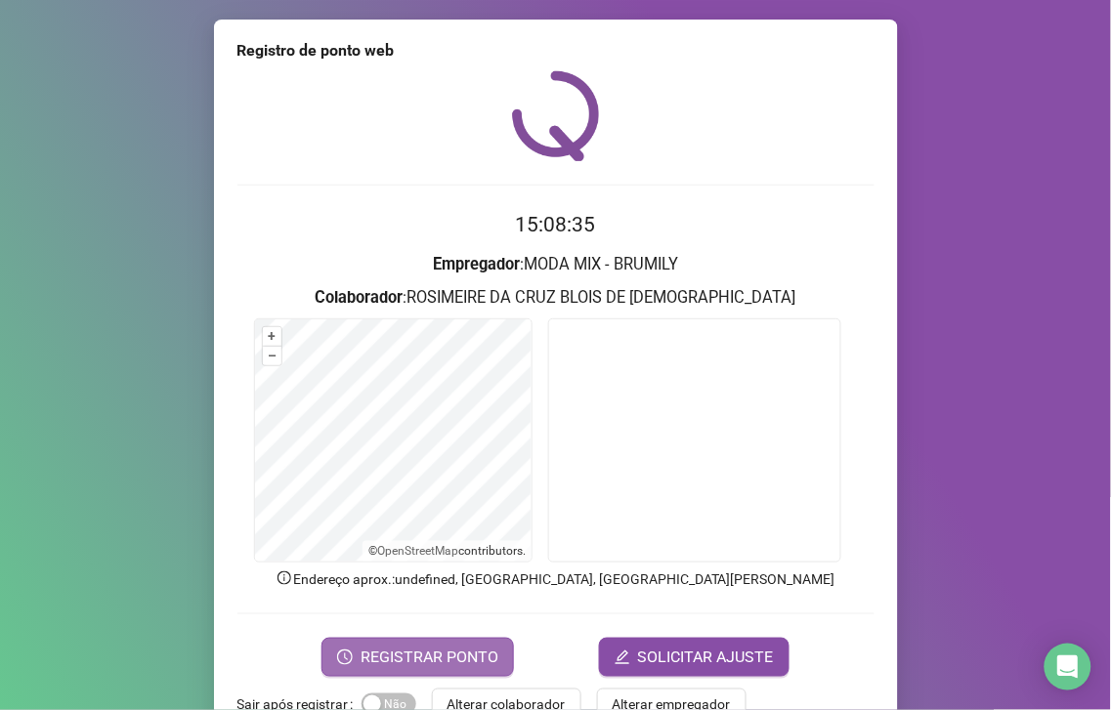
click at [454, 657] on span "REGISTRAR PONTO" at bounding box center [430, 657] width 138 height 23
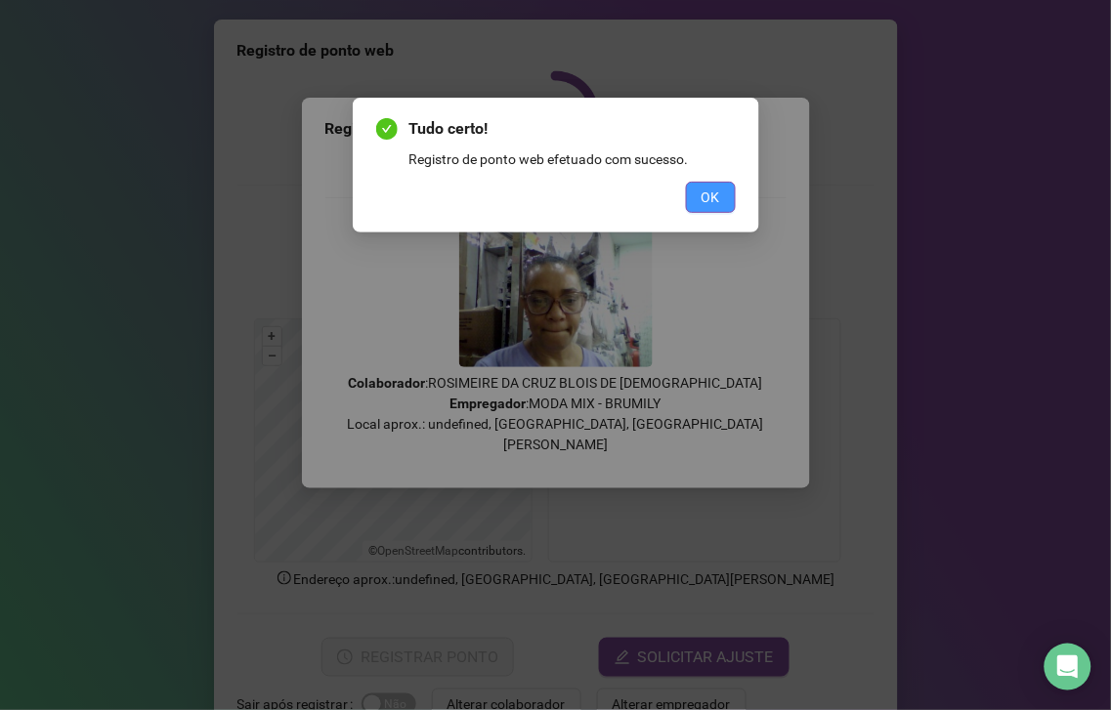
click at [714, 188] on span "OK" at bounding box center [711, 197] width 19 height 21
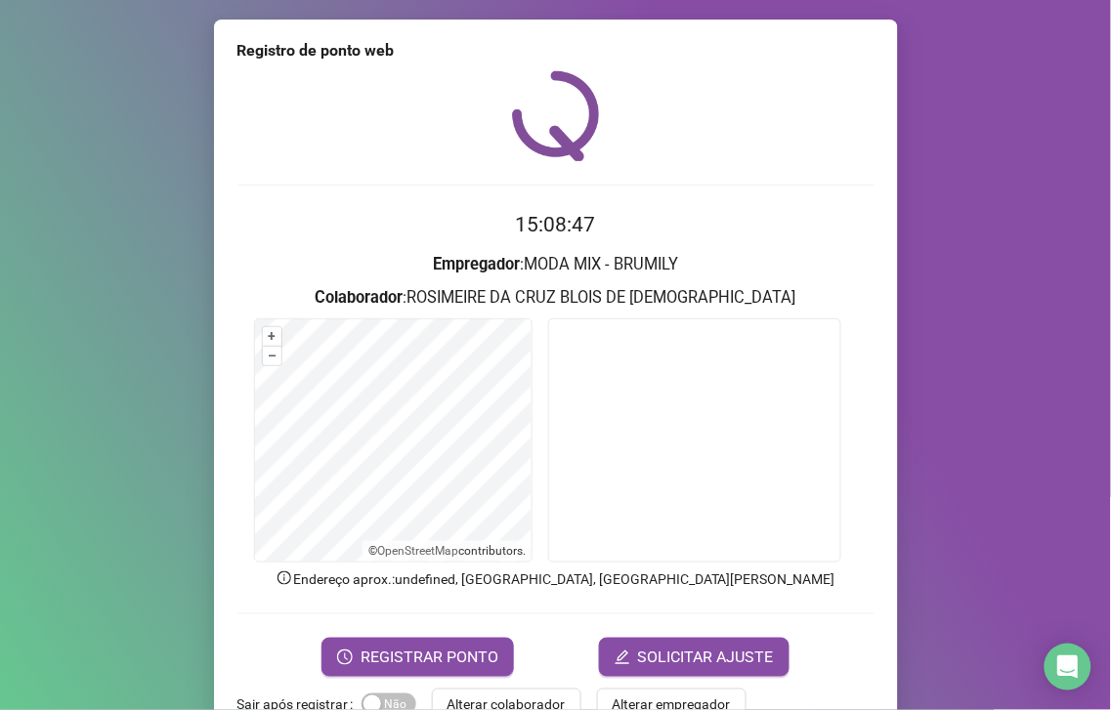
drag, startPoint x: 481, startPoint y: 690, endPoint x: 475, endPoint y: 665, distance: 25.1
click at [482, 689] on button "Alterar colaborador" at bounding box center [507, 704] width 150 height 31
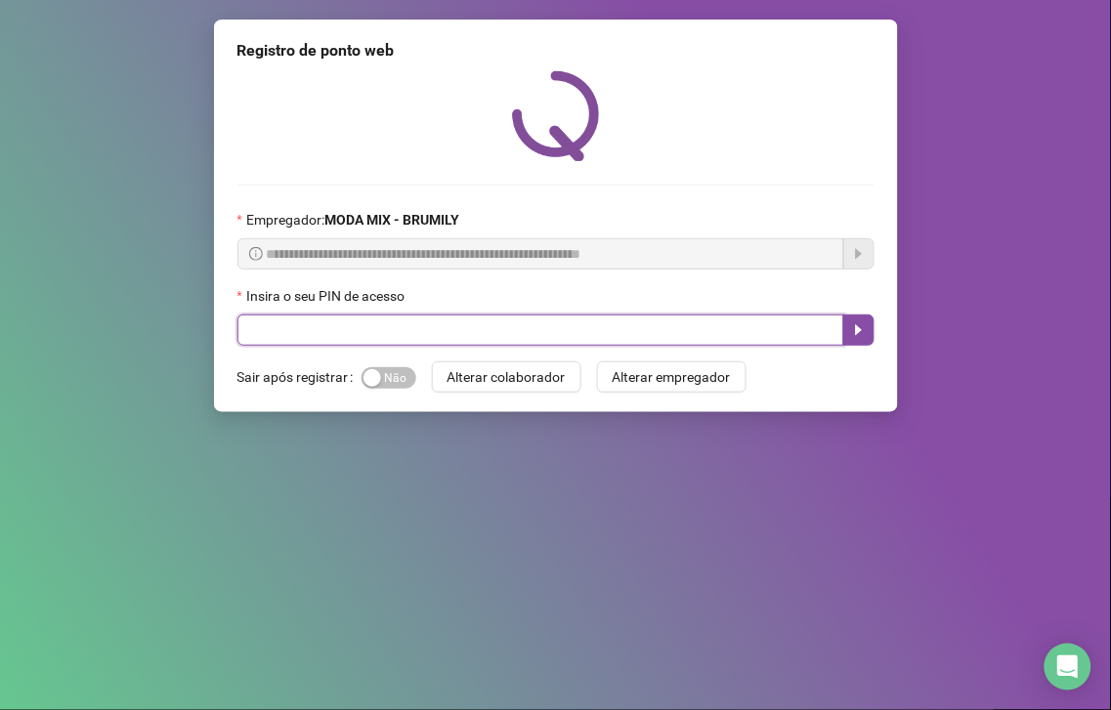
click at [485, 328] on input "text" at bounding box center [540, 330] width 607 height 31
type input "*****"
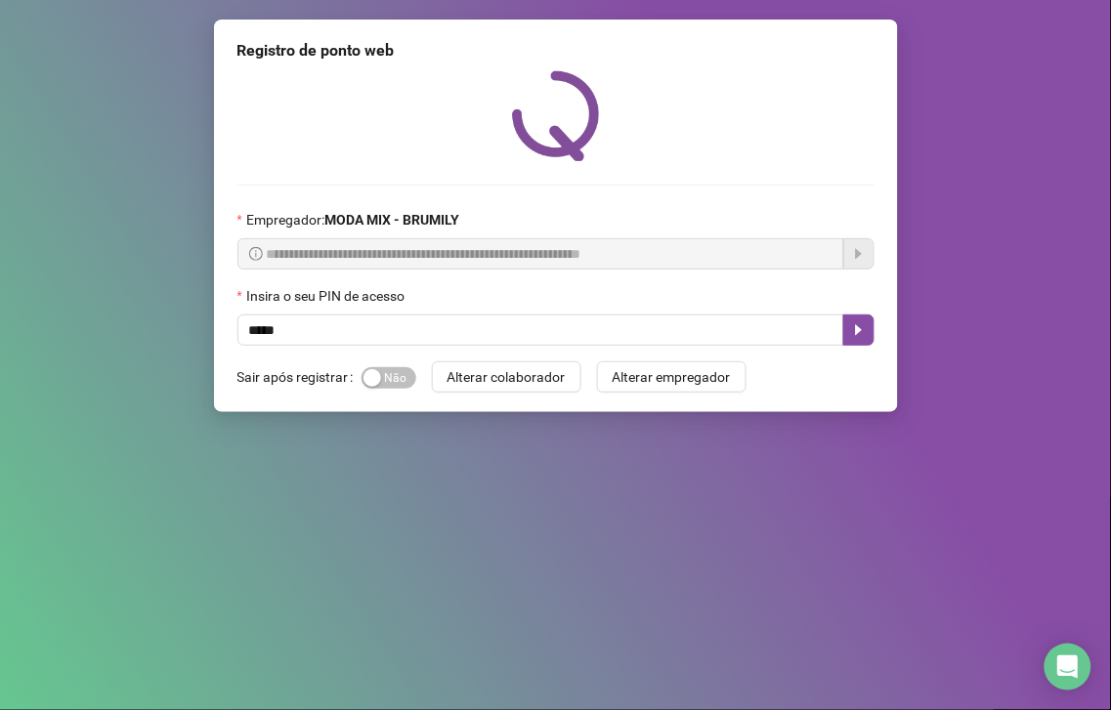
click at [848, 315] on div "Insira o seu PIN de acesso" at bounding box center [555, 299] width 637 height 29
click at [844, 322] on button "button" at bounding box center [858, 330] width 31 height 31
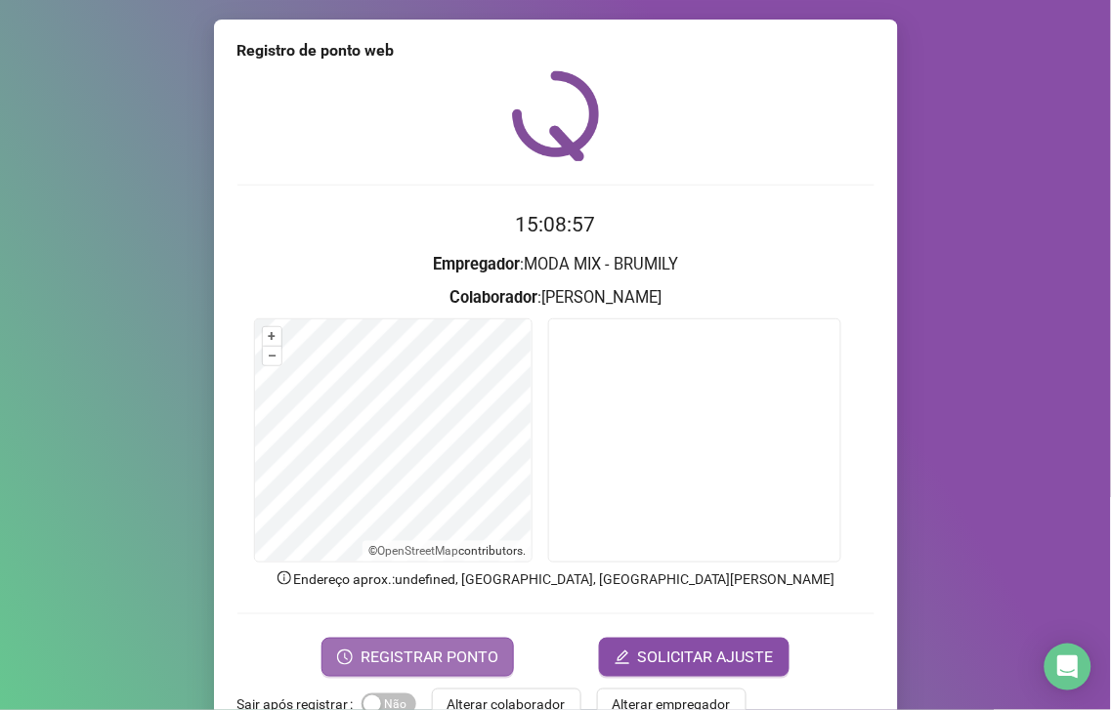
click at [463, 647] on span "REGISTRAR PONTO" at bounding box center [430, 657] width 138 height 23
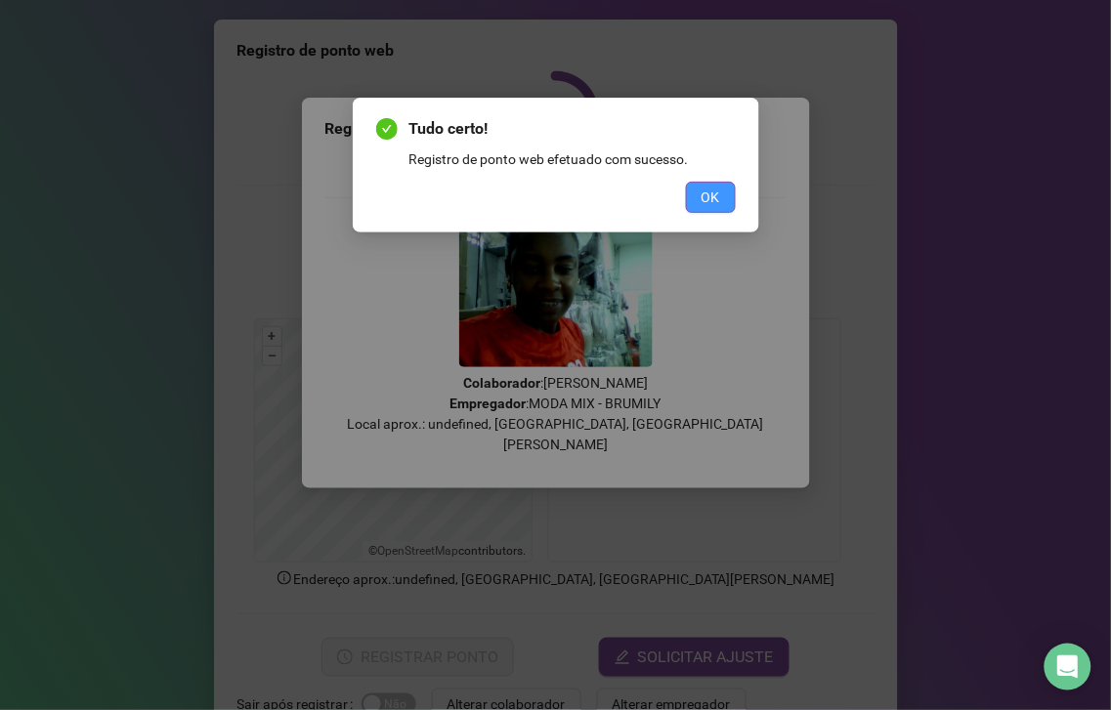
click at [701, 199] on button "OK" at bounding box center [711, 197] width 50 height 31
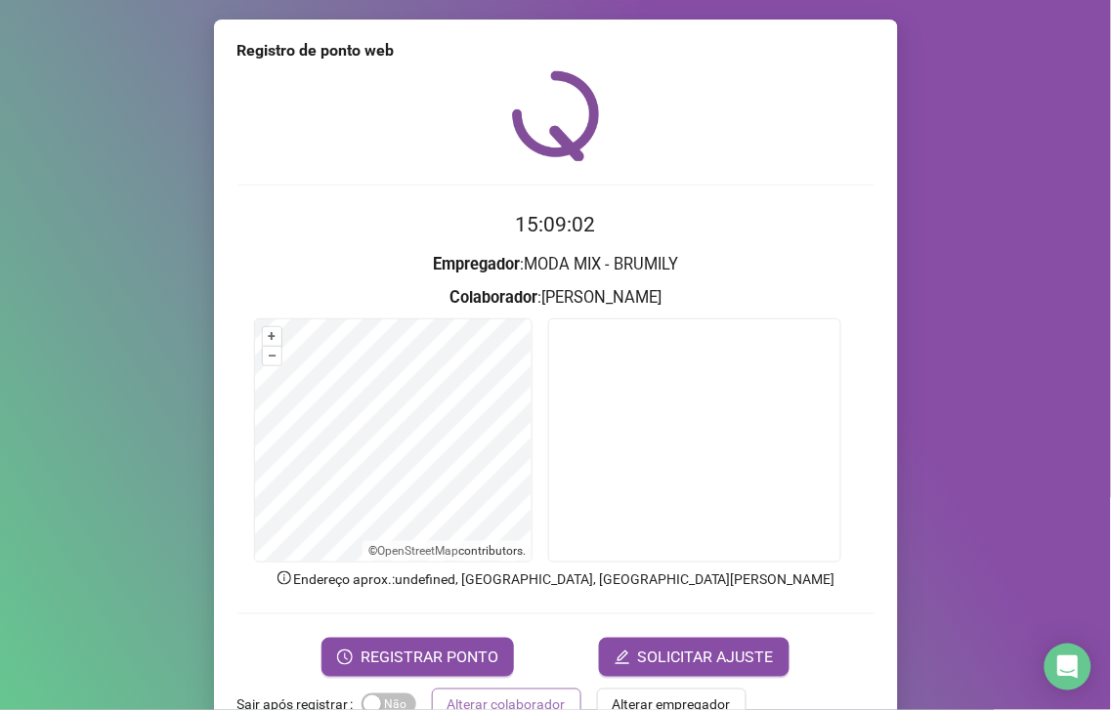
click at [531, 709] on span "Alterar colaborador" at bounding box center [507, 704] width 118 height 21
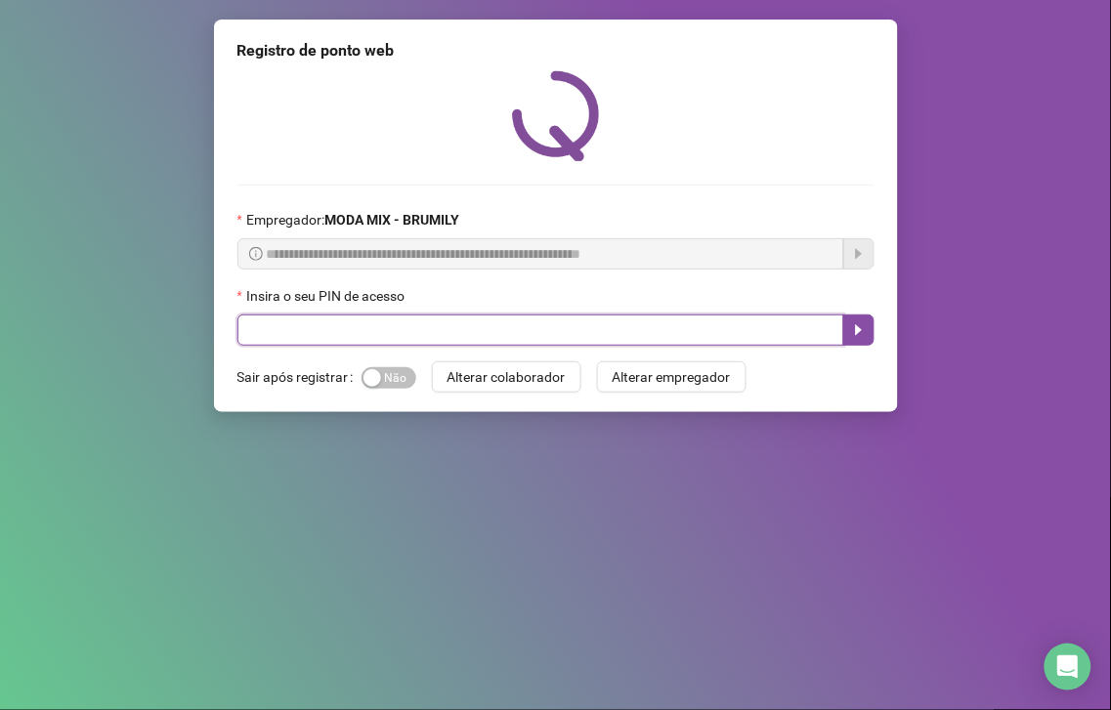
click at [661, 317] on input "text" at bounding box center [540, 330] width 607 height 31
type input "*****"
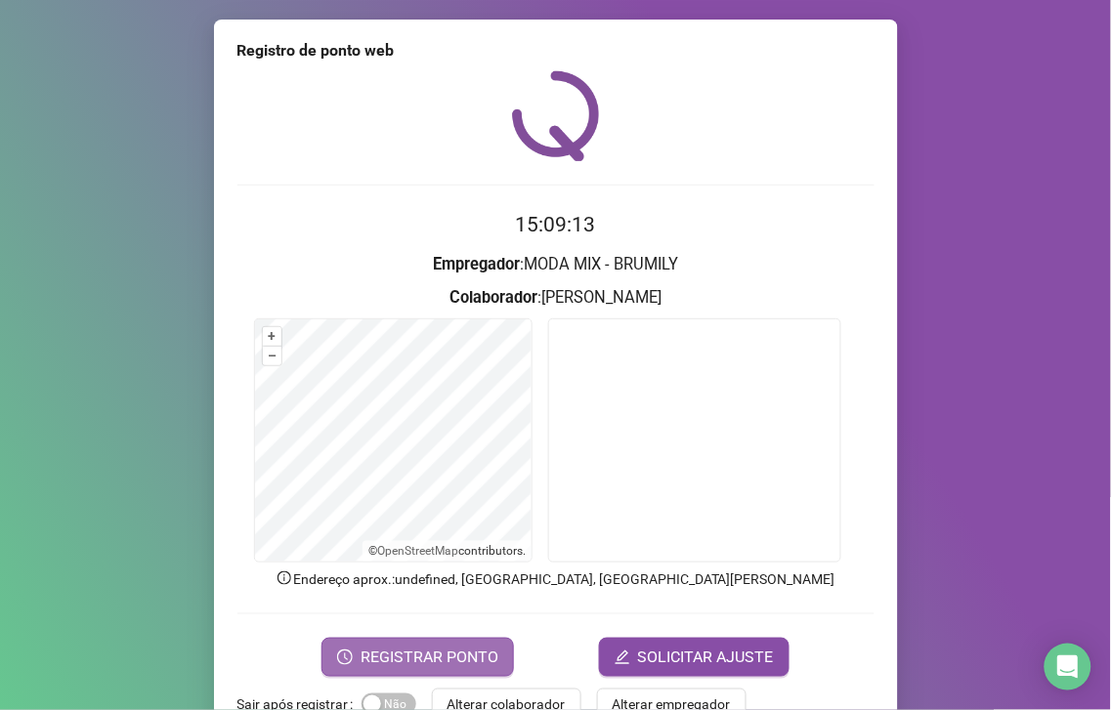
click at [378, 650] on span "REGISTRAR PONTO" at bounding box center [430, 657] width 138 height 23
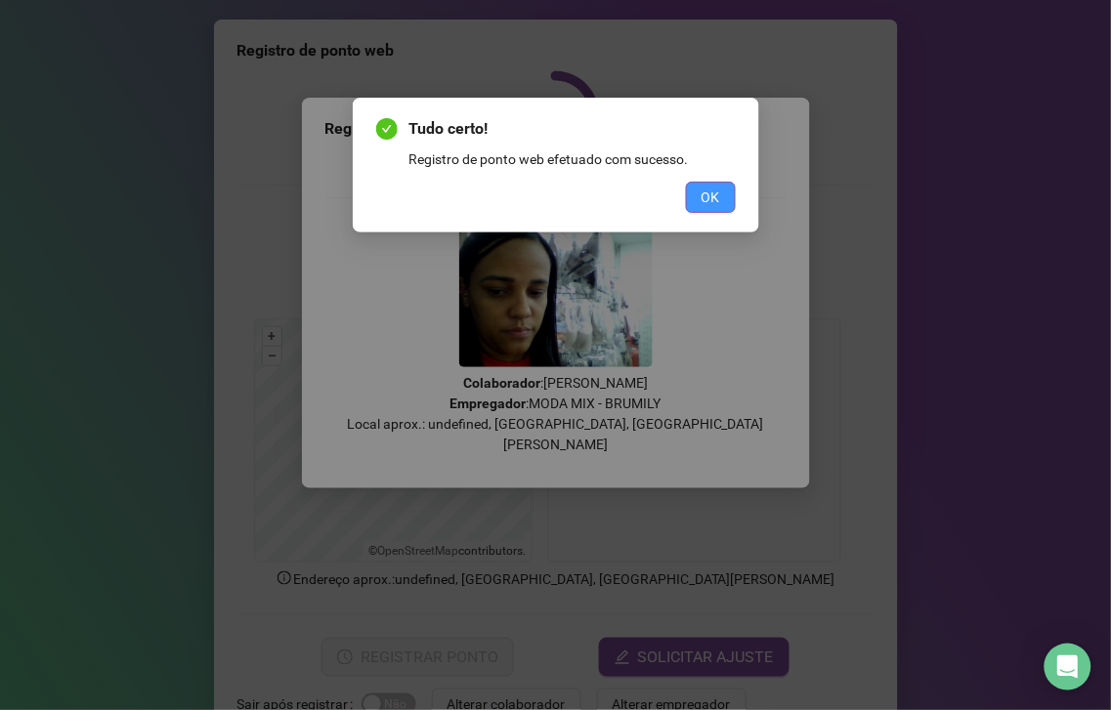
click at [700, 207] on button "OK" at bounding box center [711, 197] width 50 height 31
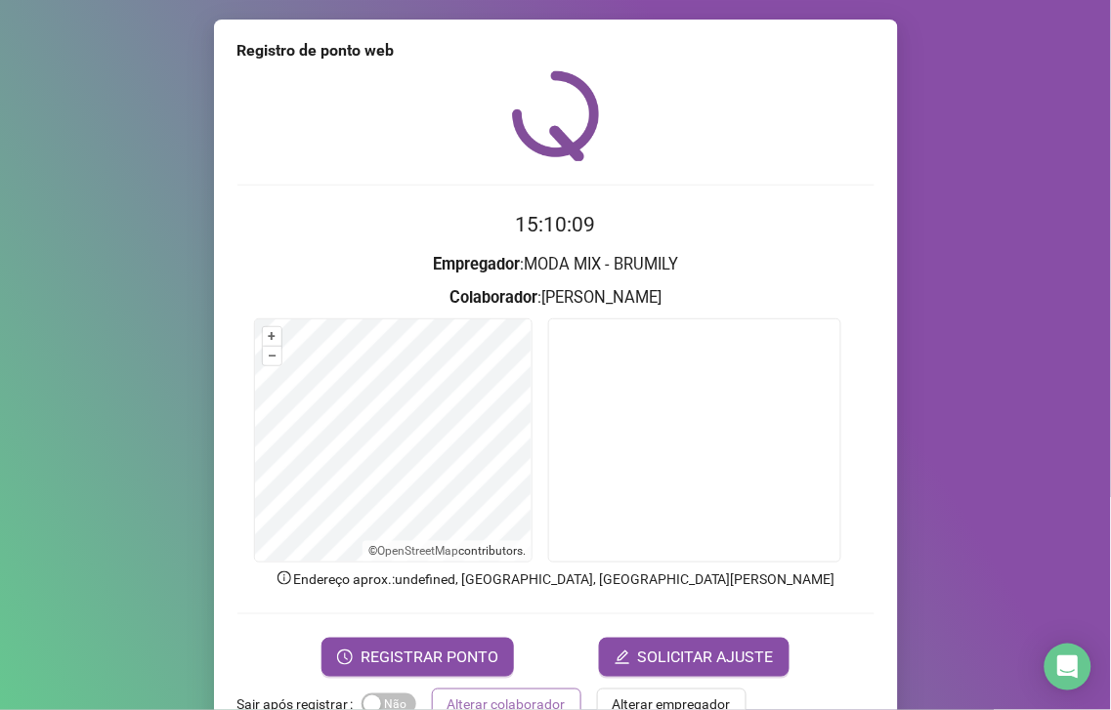
click at [496, 700] on span "Alterar colaborador" at bounding box center [507, 704] width 118 height 21
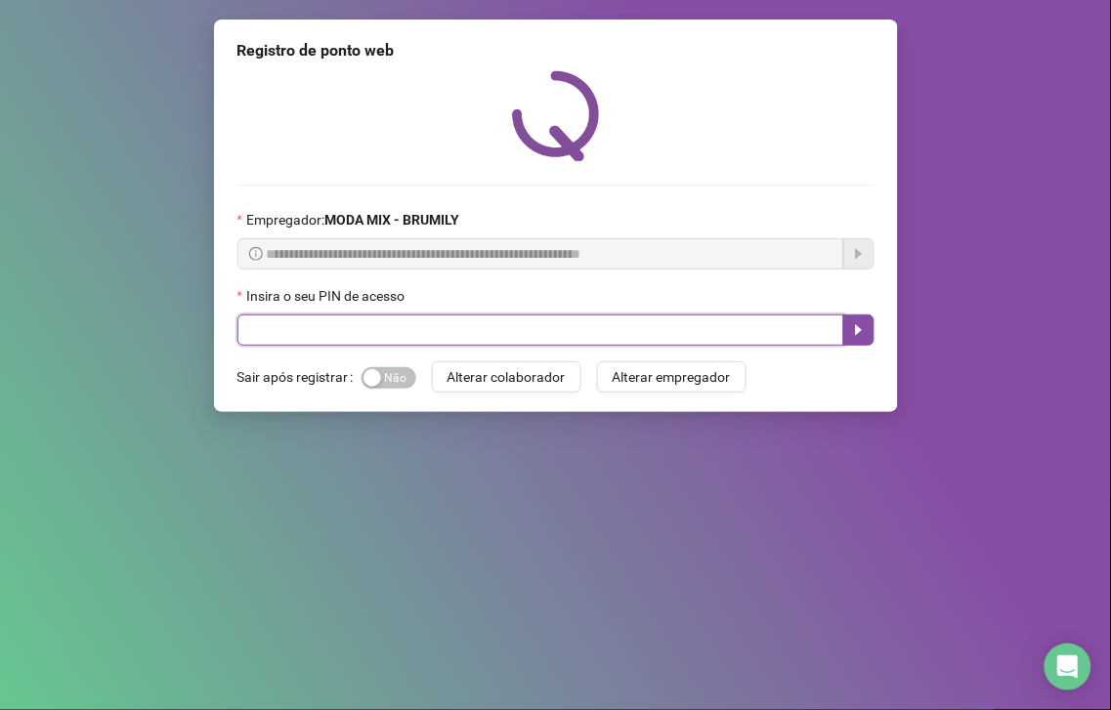
click at [349, 317] on input "text" at bounding box center [540, 330] width 607 height 31
type input "*****"
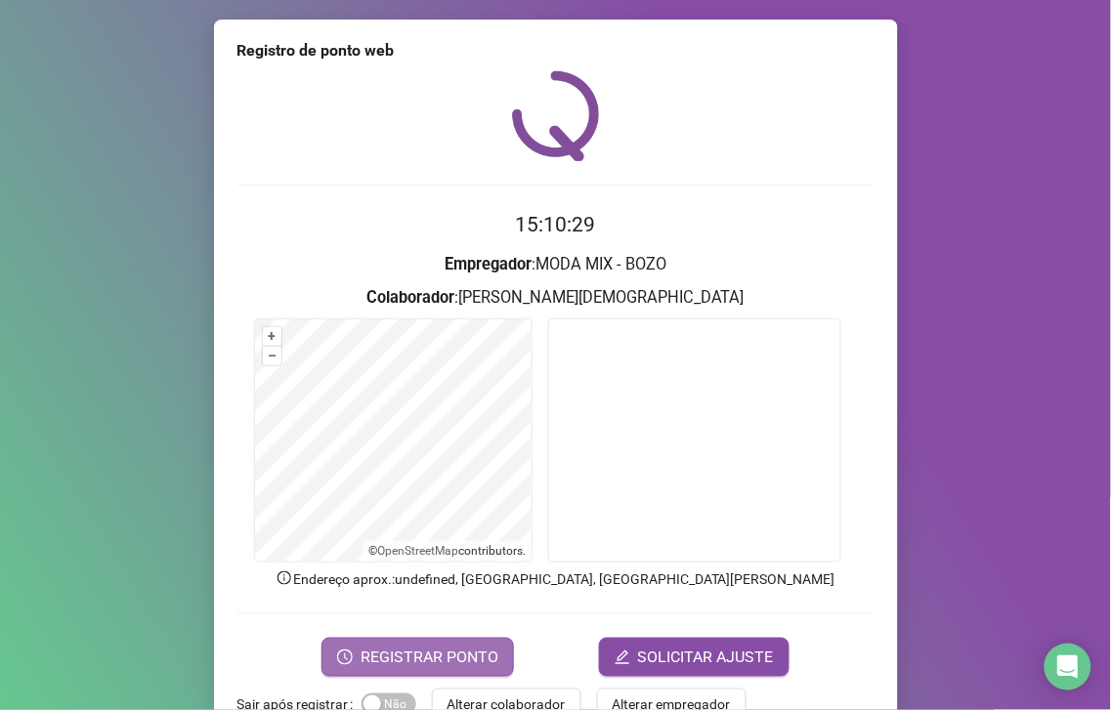
click at [391, 660] on span "REGISTRAR PONTO" at bounding box center [430, 657] width 138 height 23
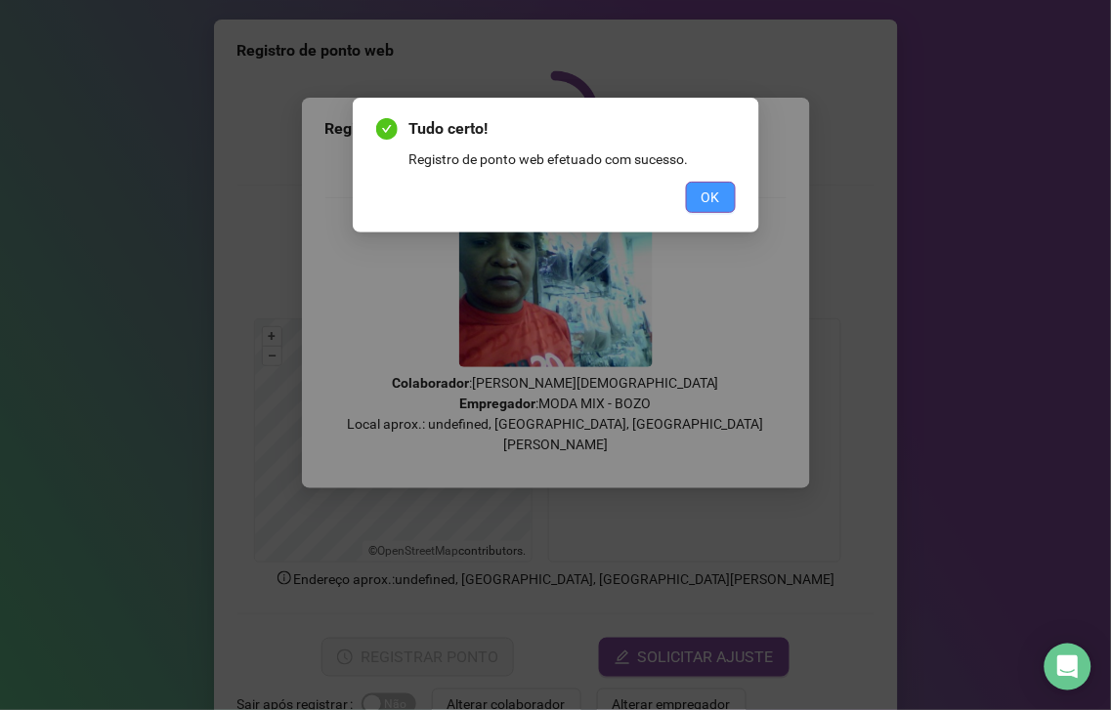
click at [715, 201] on span "OK" at bounding box center [711, 197] width 19 height 21
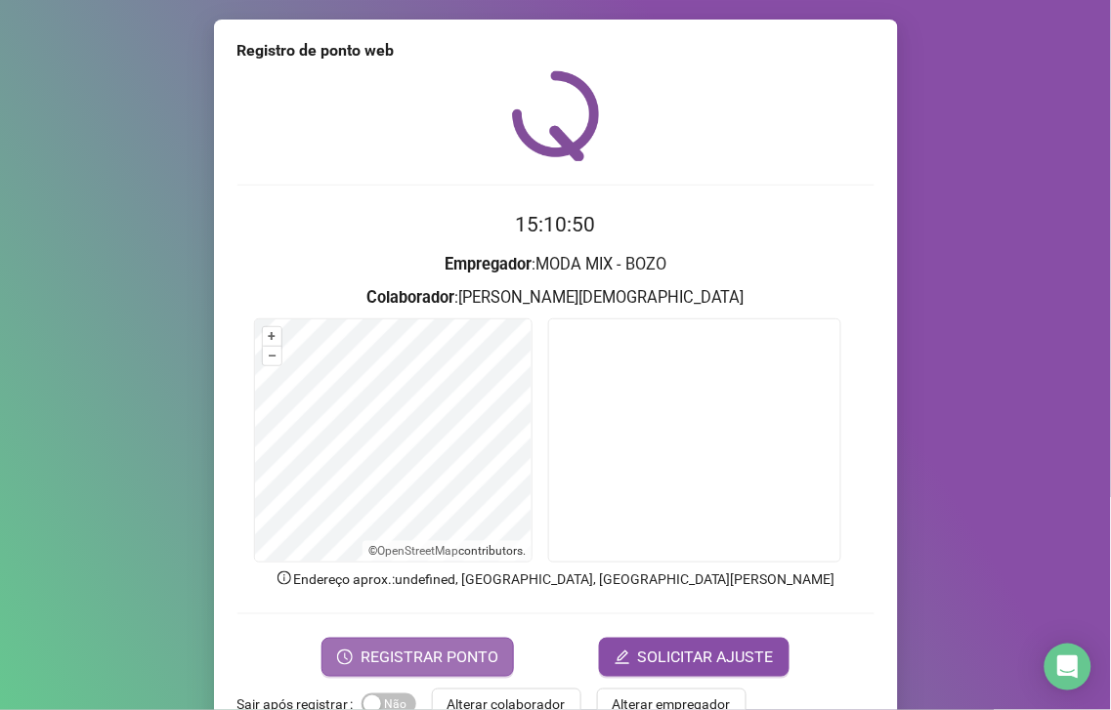
click at [428, 651] on button "REGISTRAR PONTO" at bounding box center [417, 657] width 193 height 39
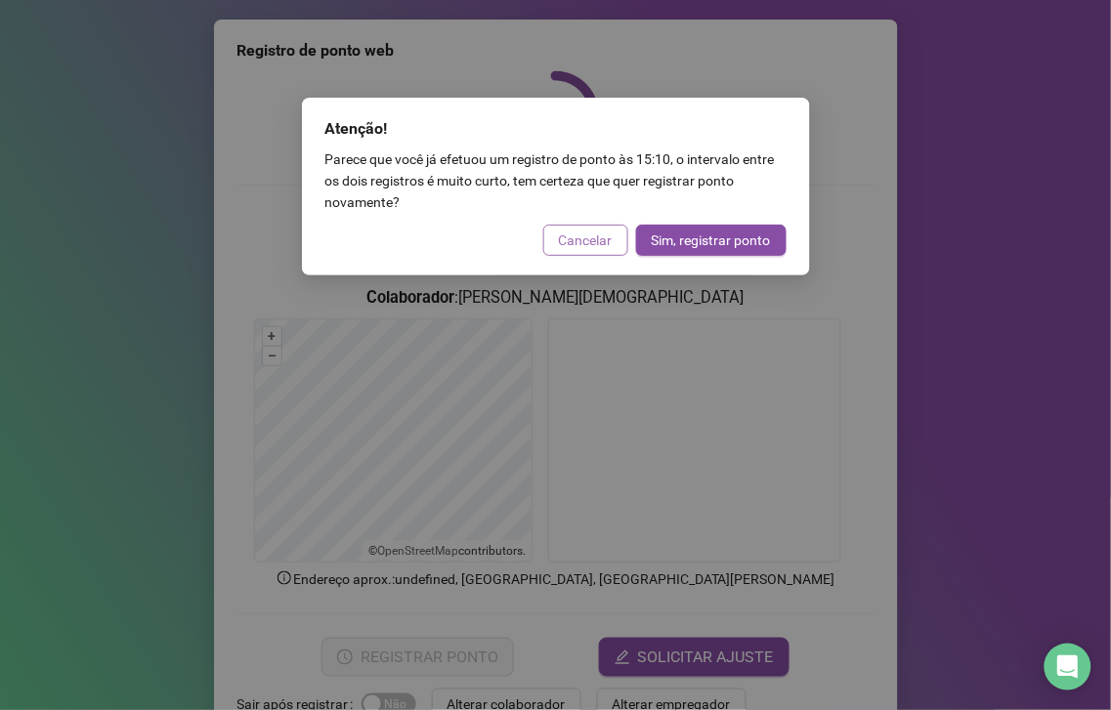
drag, startPoint x: 592, startPoint y: 221, endPoint x: 591, endPoint y: 254, distance: 33.2
click at [591, 254] on div "Atenção! Parece que você já efetuou um registro de ponto às 15:10 , o intervalo…" at bounding box center [556, 187] width 508 height 178
click at [592, 244] on span "Cancelar" at bounding box center [586, 240] width 54 height 21
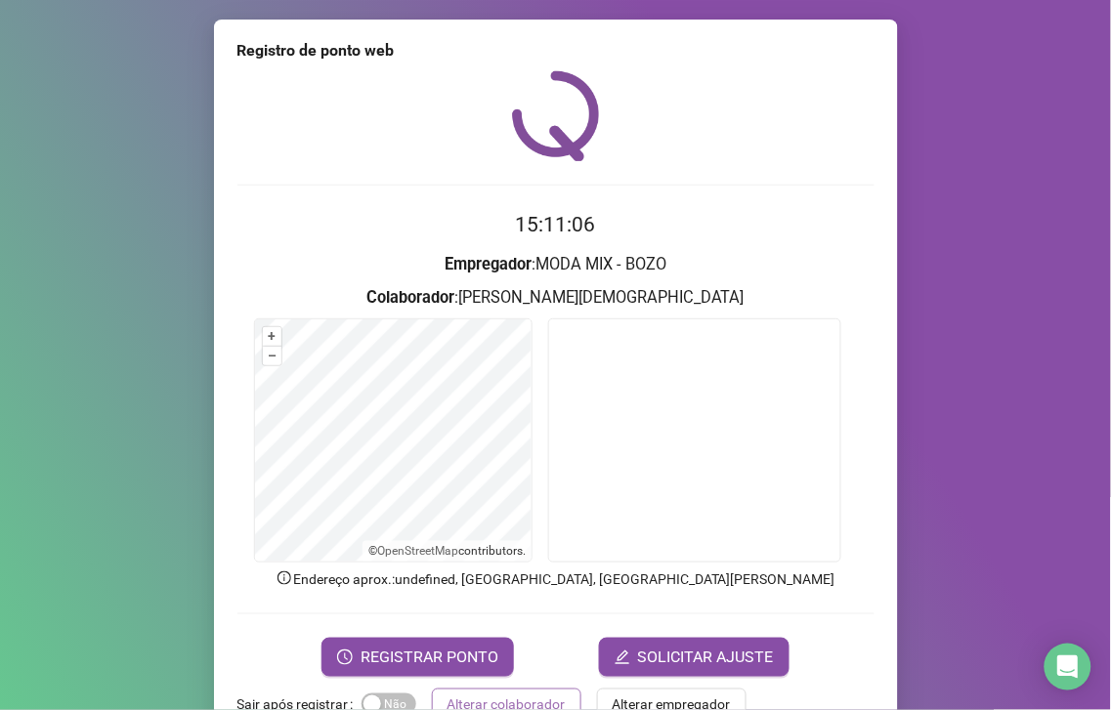
click at [448, 706] on span "Alterar colaborador" at bounding box center [507, 704] width 118 height 21
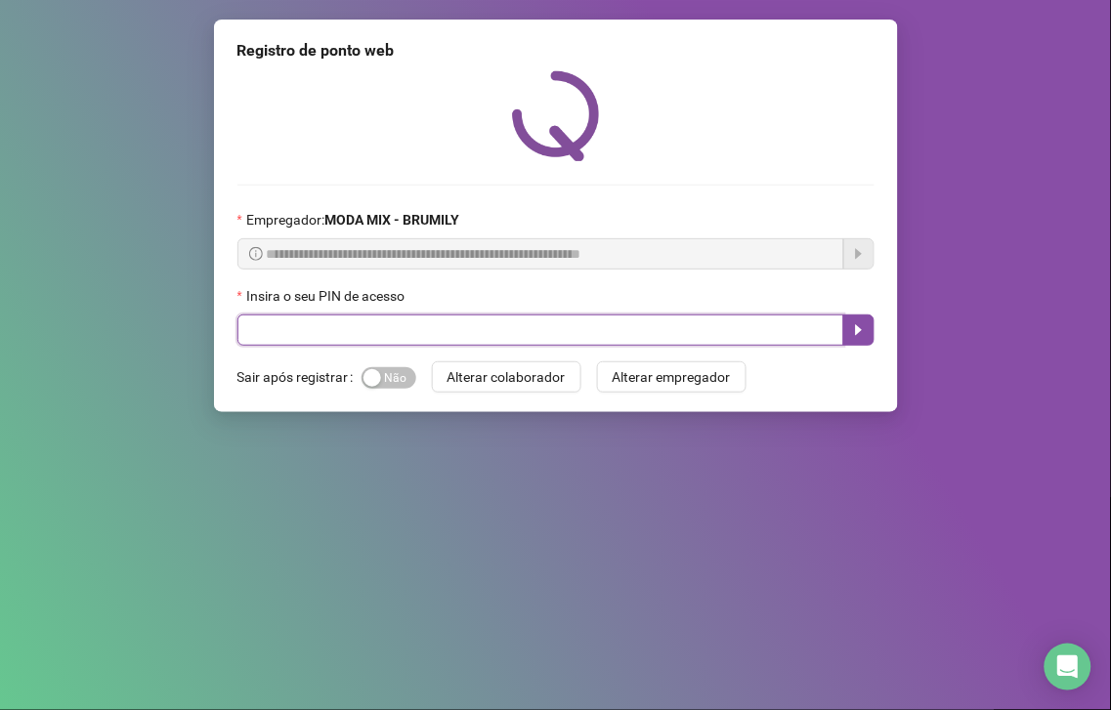
drag, startPoint x: 342, startPoint y: 334, endPoint x: 362, endPoint y: 326, distance: 21.0
click at [362, 326] on input "text" at bounding box center [540, 330] width 607 height 31
type input "*****"
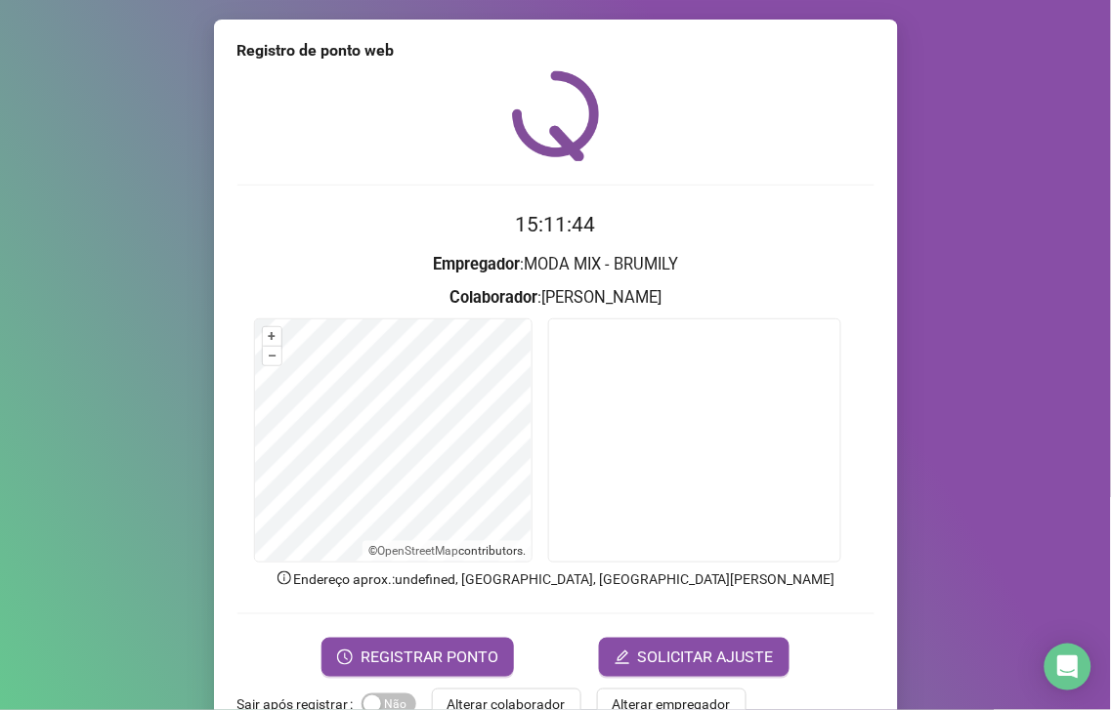
drag, startPoint x: 489, startPoint y: 657, endPoint x: 495, endPoint y: 626, distance: 31.1
click at [487, 649] on span "REGISTRAR PONTO" at bounding box center [430, 657] width 138 height 23
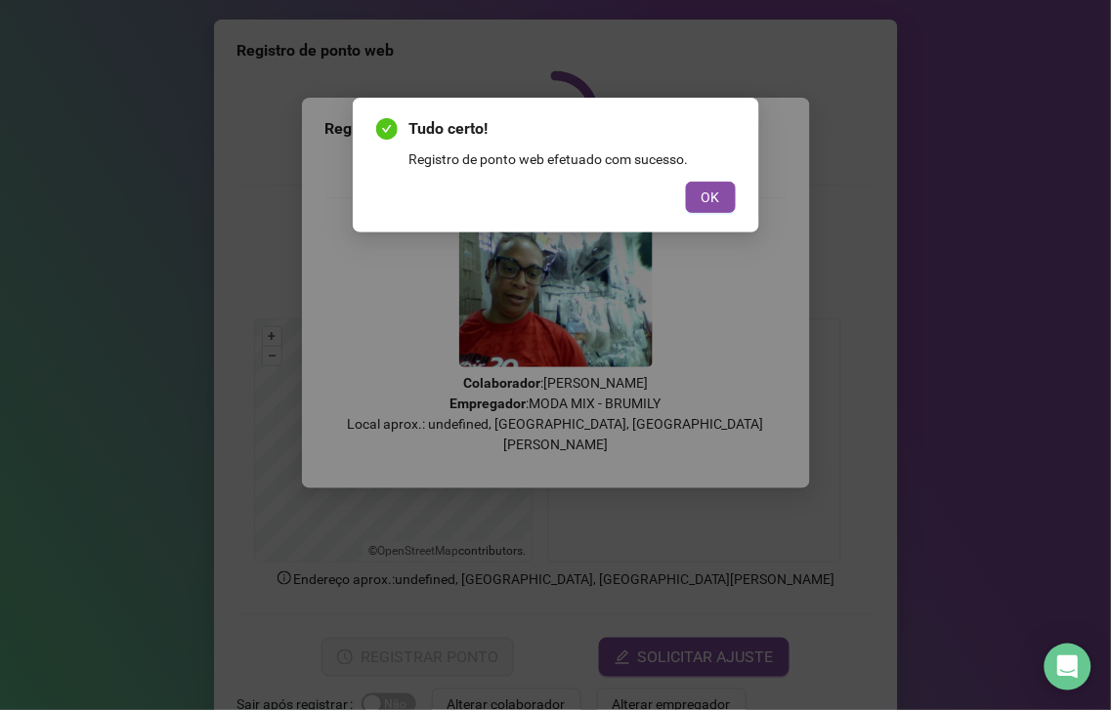
click at [694, 182] on button "OK" at bounding box center [711, 197] width 50 height 31
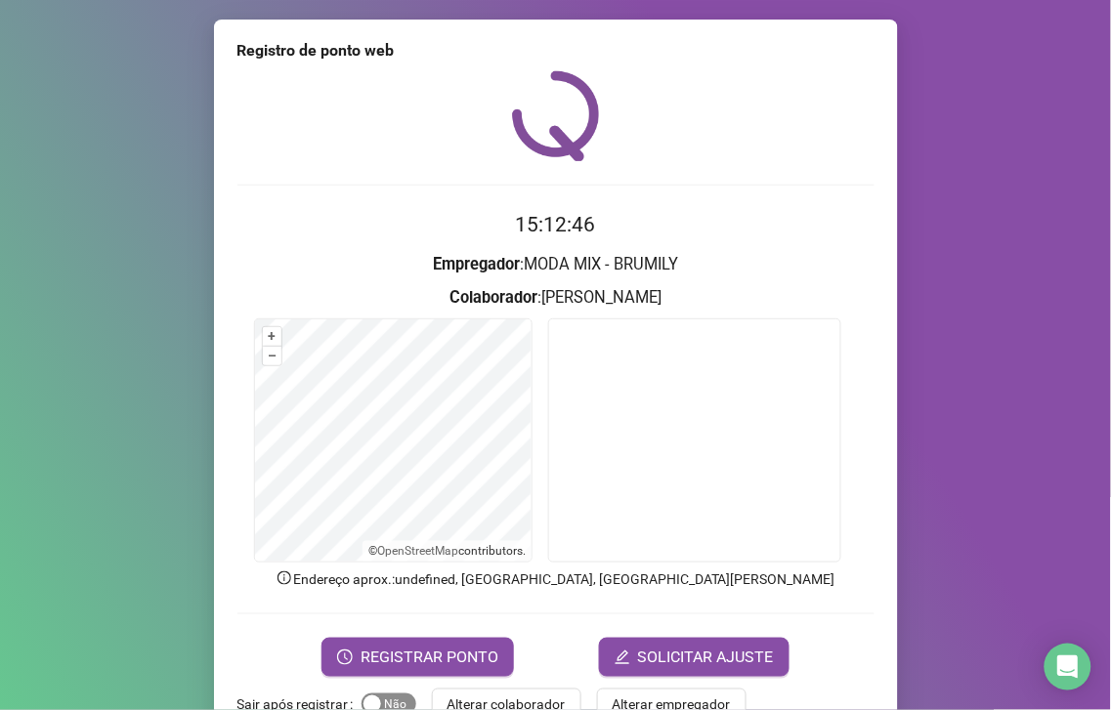
click at [365, 696] on div "button" at bounding box center [373, 705] width 18 height 18
click at [376, 656] on span "REGISTRAR PONTO" at bounding box center [430, 657] width 138 height 23
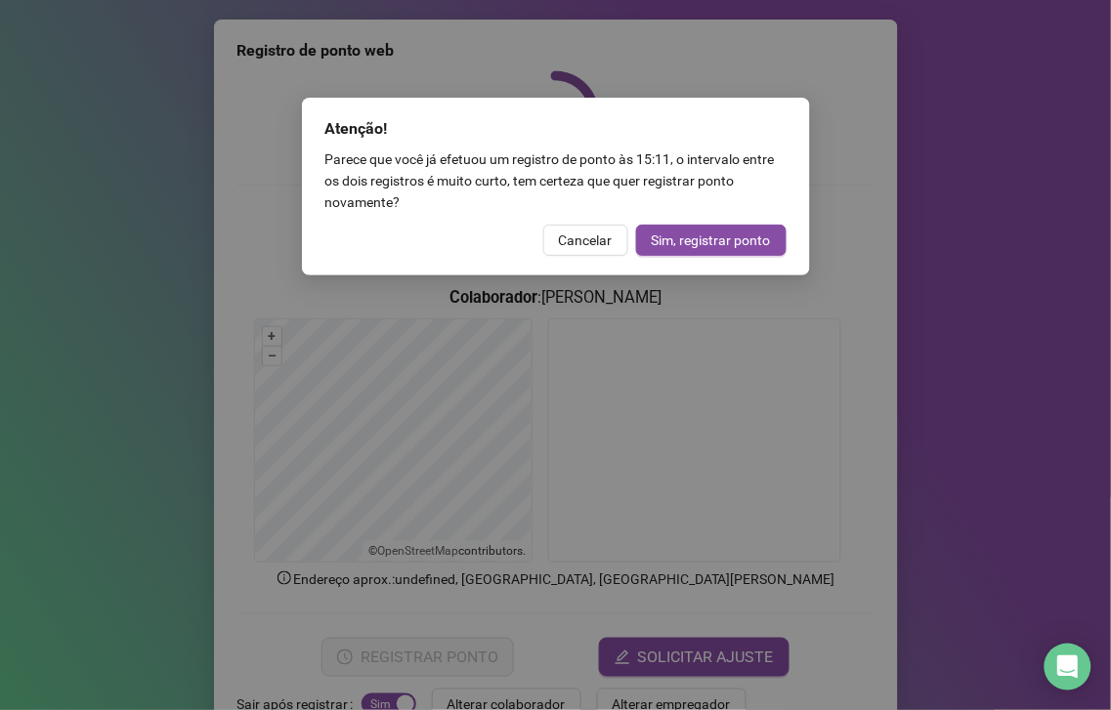
click at [663, 218] on div "Atenção! Parece que você já efetuou um registro de ponto às 15:11 , o intervalo…" at bounding box center [556, 187] width 508 height 178
click at [674, 257] on div "Atenção! Parece que você já efetuou um registro de ponto às 15:11 , o intervalo…" at bounding box center [556, 187] width 508 height 178
click at [676, 235] on span "Sim, registrar ponto" at bounding box center [711, 240] width 119 height 21
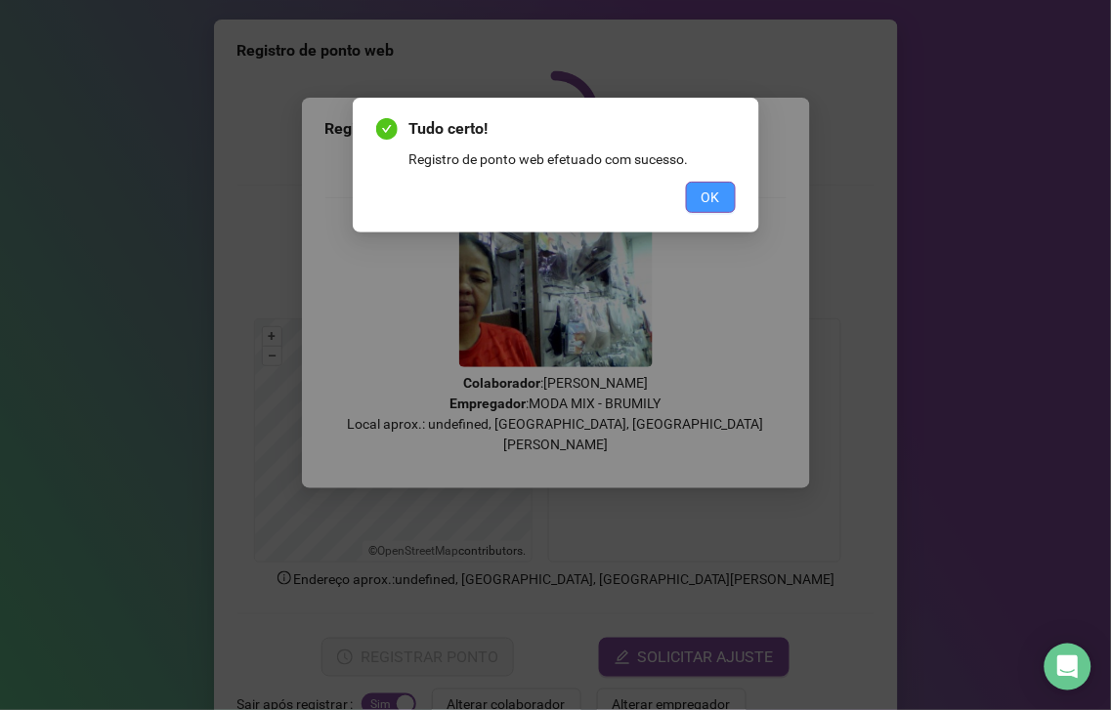
click at [700, 206] on button "OK" at bounding box center [711, 197] width 50 height 31
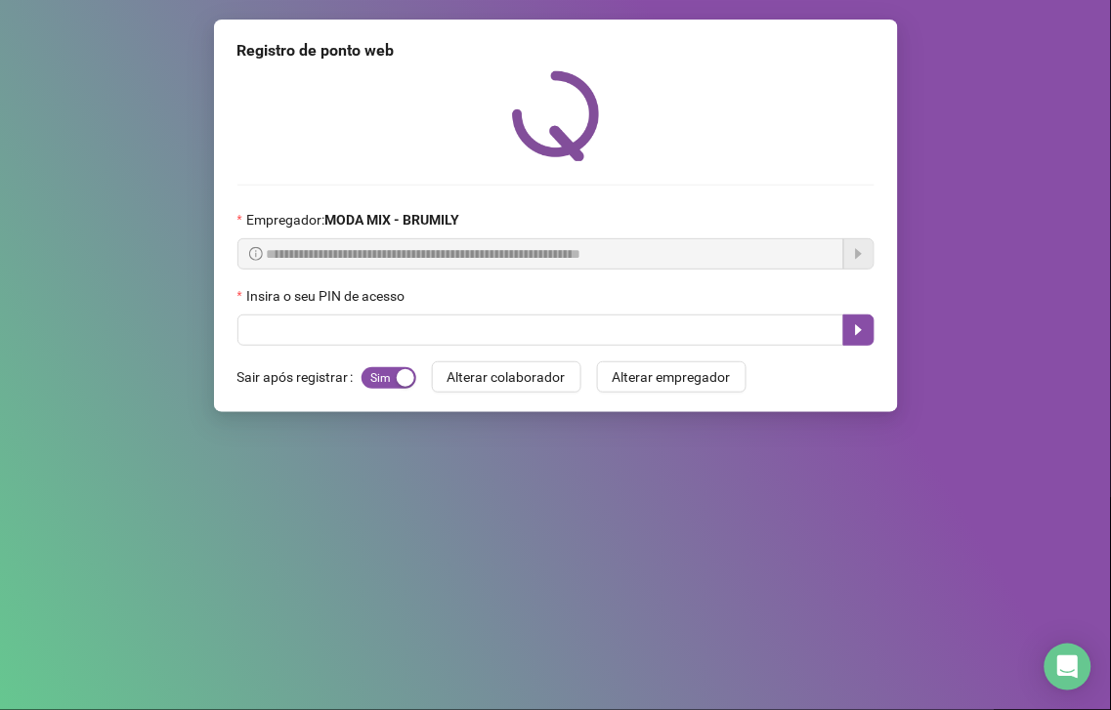
click at [572, 362] on div "**********" at bounding box center [556, 216] width 684 height 393
click at [565, 350] on div "**********" at bounding box center [556, 216] width 684 height 393
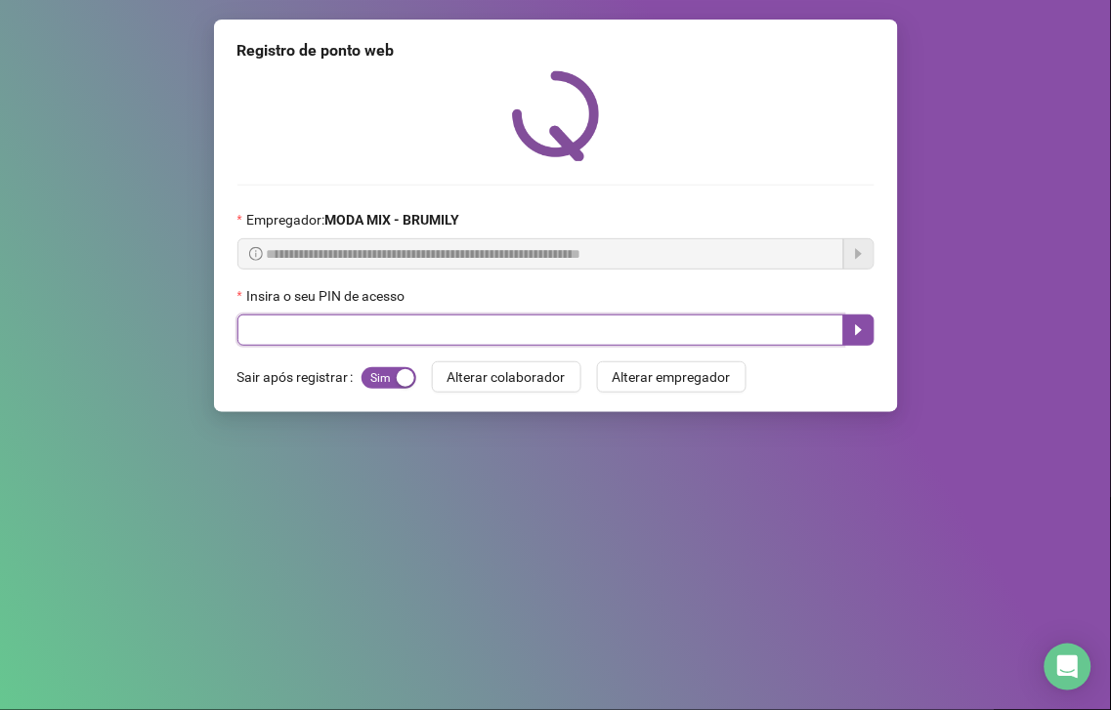
click at [544, 346] on input "text" at bounding box center [540, 330] width 607 height 31
type input "*****"
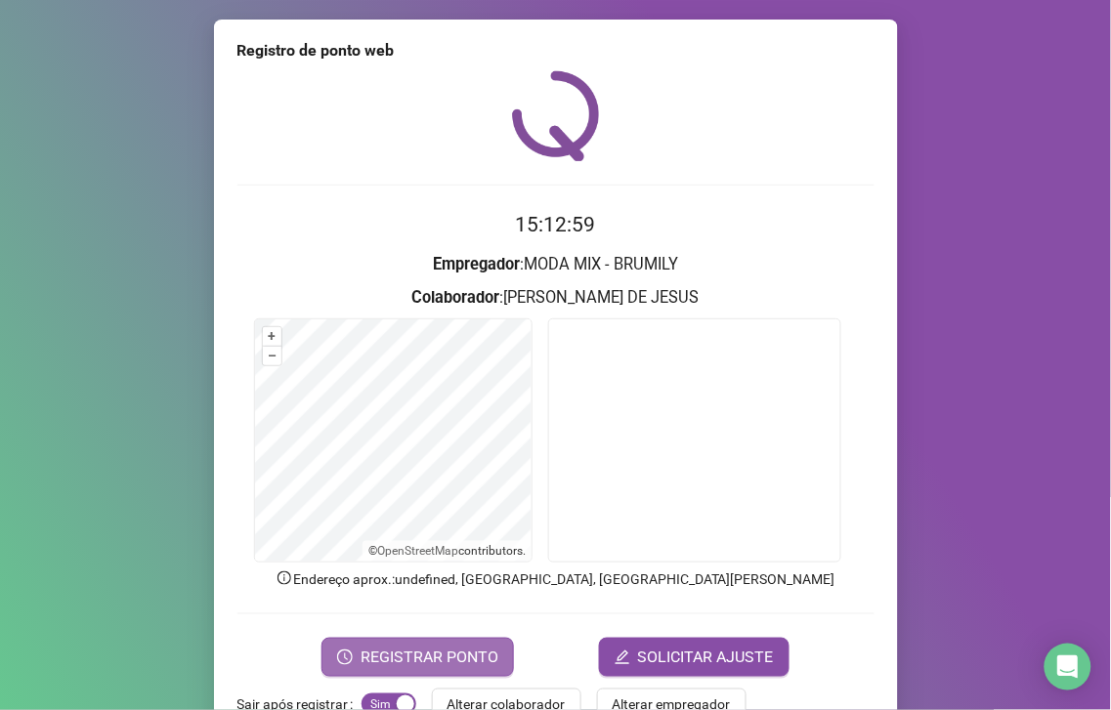
click at [443, 651] on span "REGISTRAR PONTO" at bounding box center [430, 657] width 138 height 23
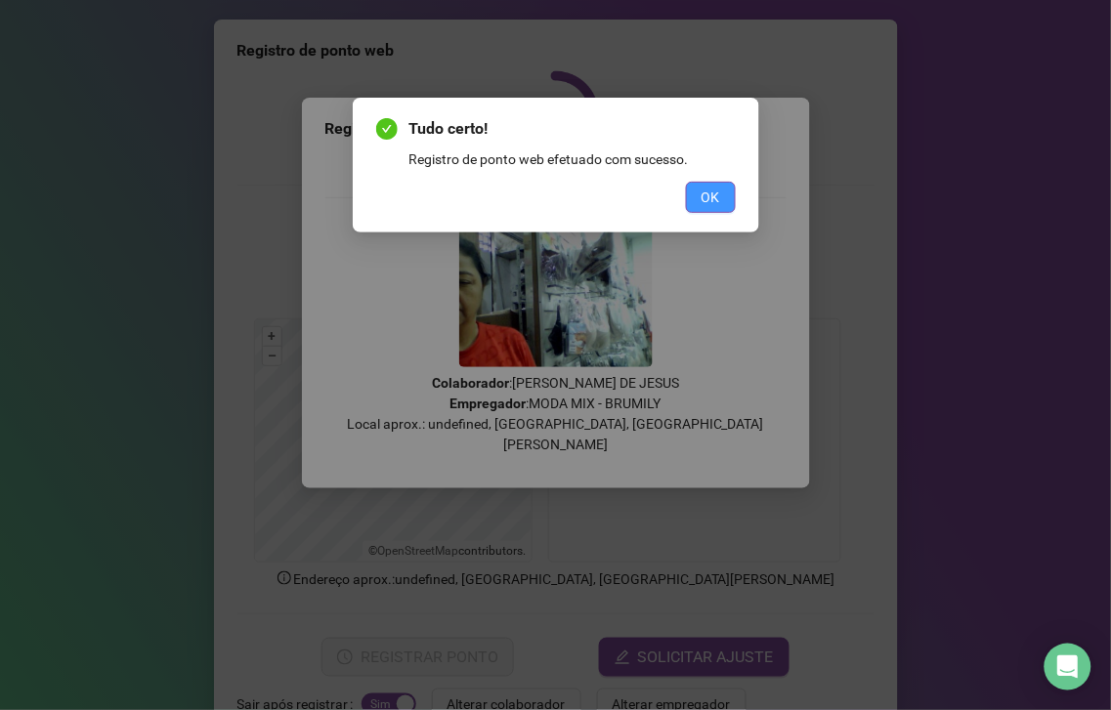
click at [687, 195] on button "OK" at bounding box center [711, 197] width 50 height 31
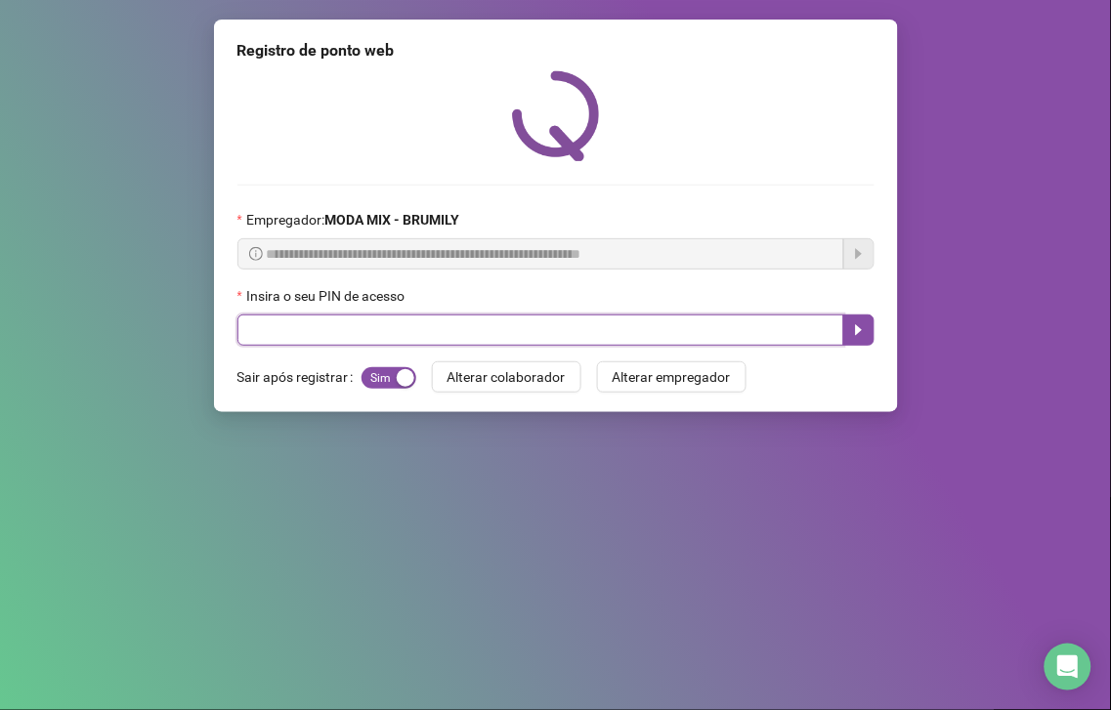
click at [574, 344] on input "text" at bounding box center [540, 330] width 607 height 31
type input "*****"
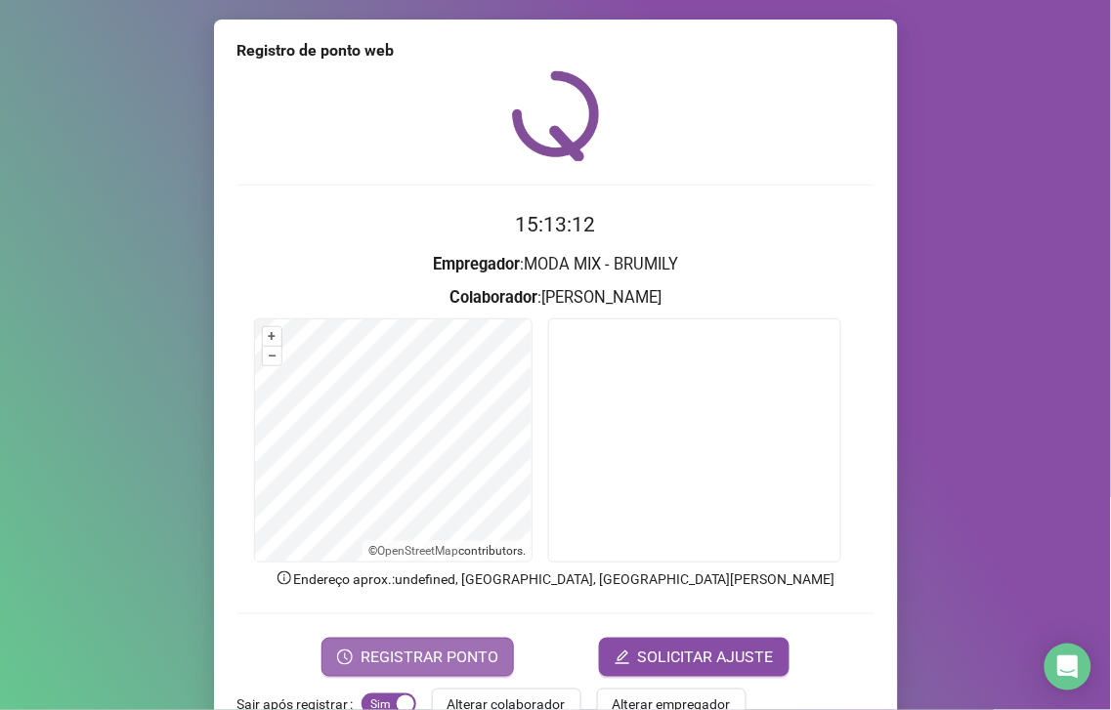
click at [483, 651] on span "REGISTRAR PONTO" at bounding box center [430, 657] width 138 height 23
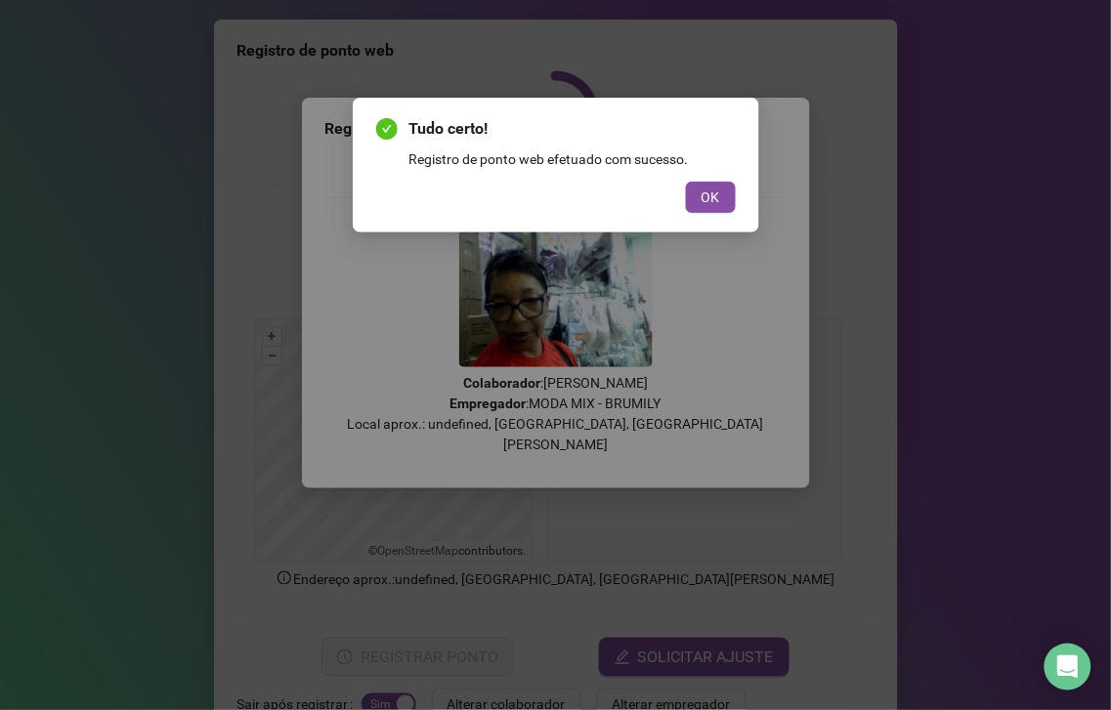
click at [675, 177] on div "Tudo certo! Registro de ponto web efetuado com sucesso. OK" at bounding box center [556, 165] width 360 height 96
click at [702, 193] on span "OK" at bounding box center [711, 197] width 19 height 21
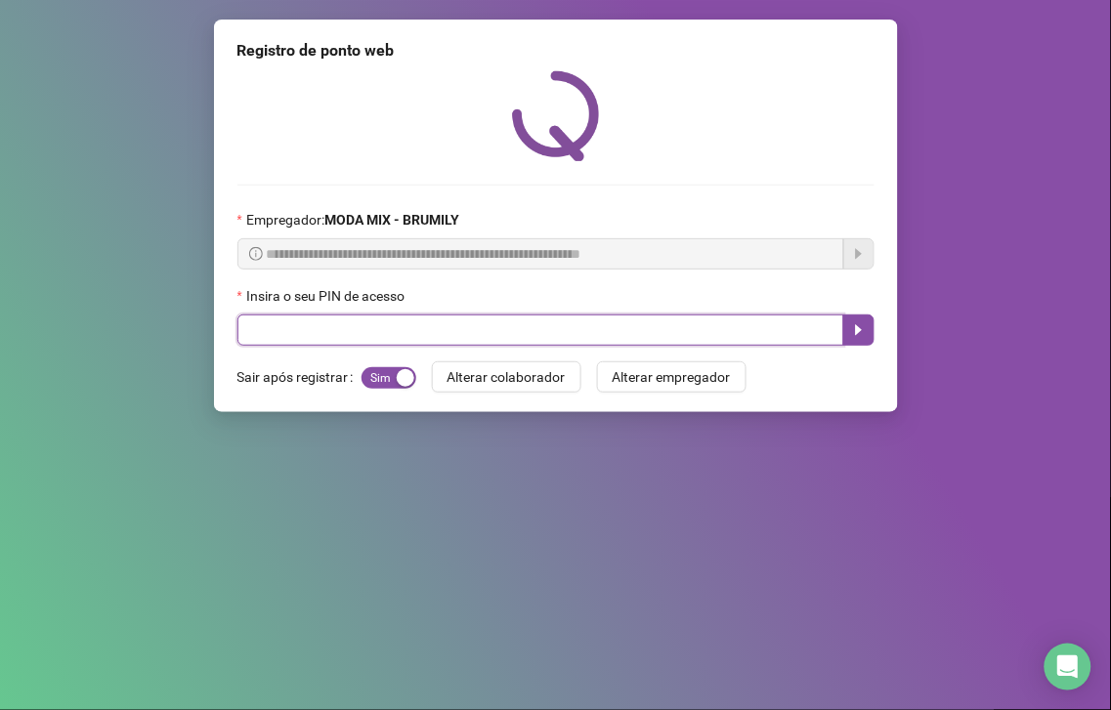
click at [522, 317] on input "text" at bounding box center [540, 330] width 607 height 31
type input "*****"
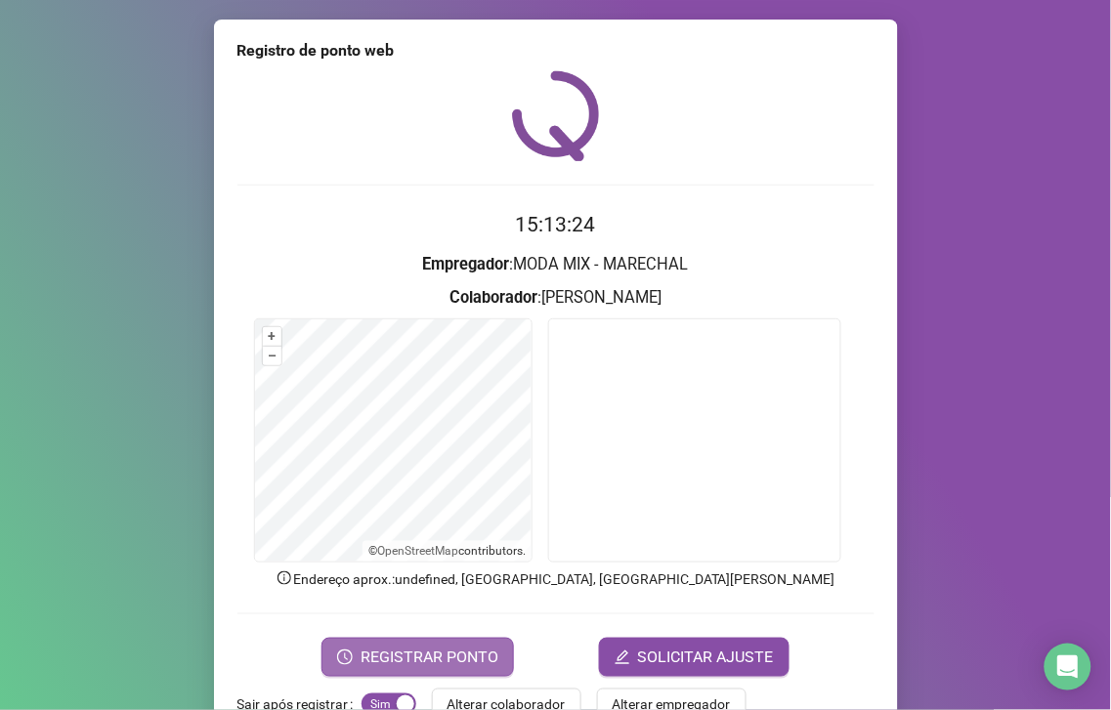
click at [465, 649] on span "REGISTRAR PONTO" at bounding box center [430, 657] width 138 height 23
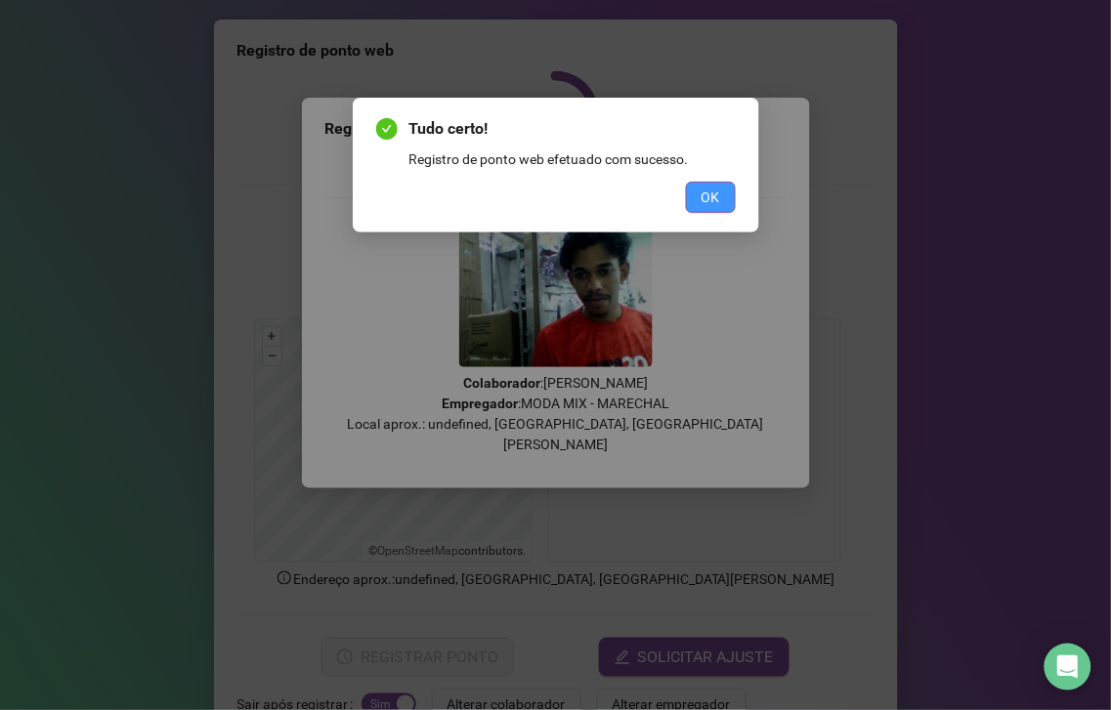
click at [724, 193] on button "OK" at bounding box center [711, 197] width 50 height 31
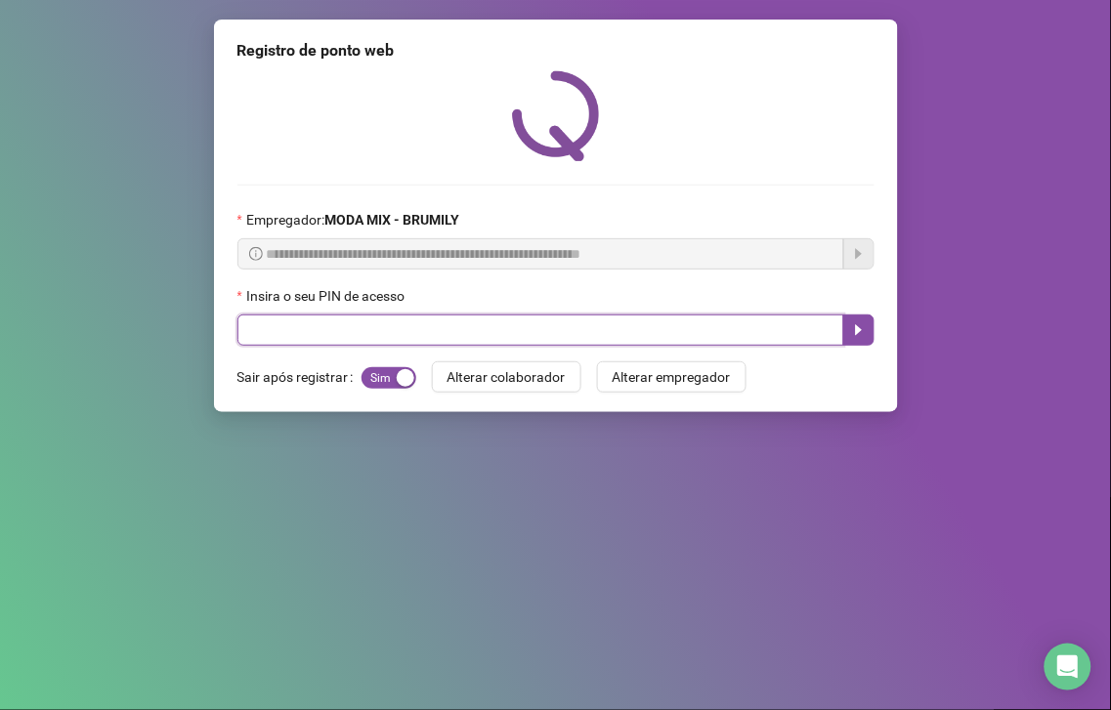
click at [466, 337] on input "text" at bounding box center [540, 330] width 607 height 31
type input "*****"
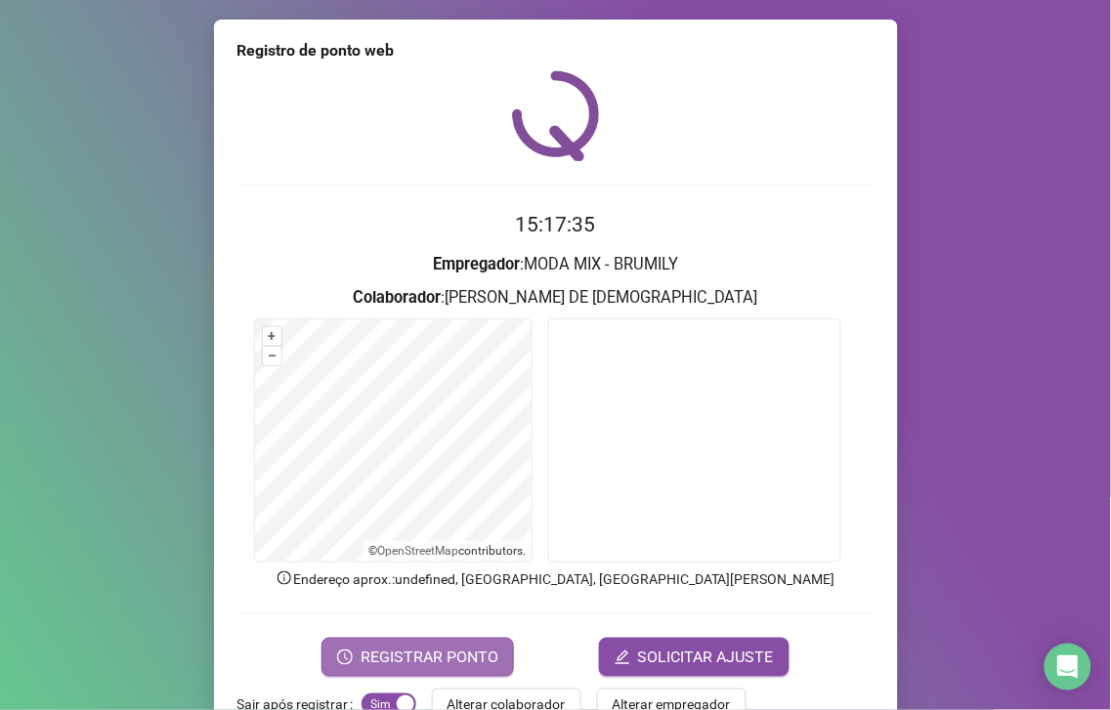
click at [479, 658] on span "REGISTRAR PONTO" at bounding box center [430, 657] width 138 height 23
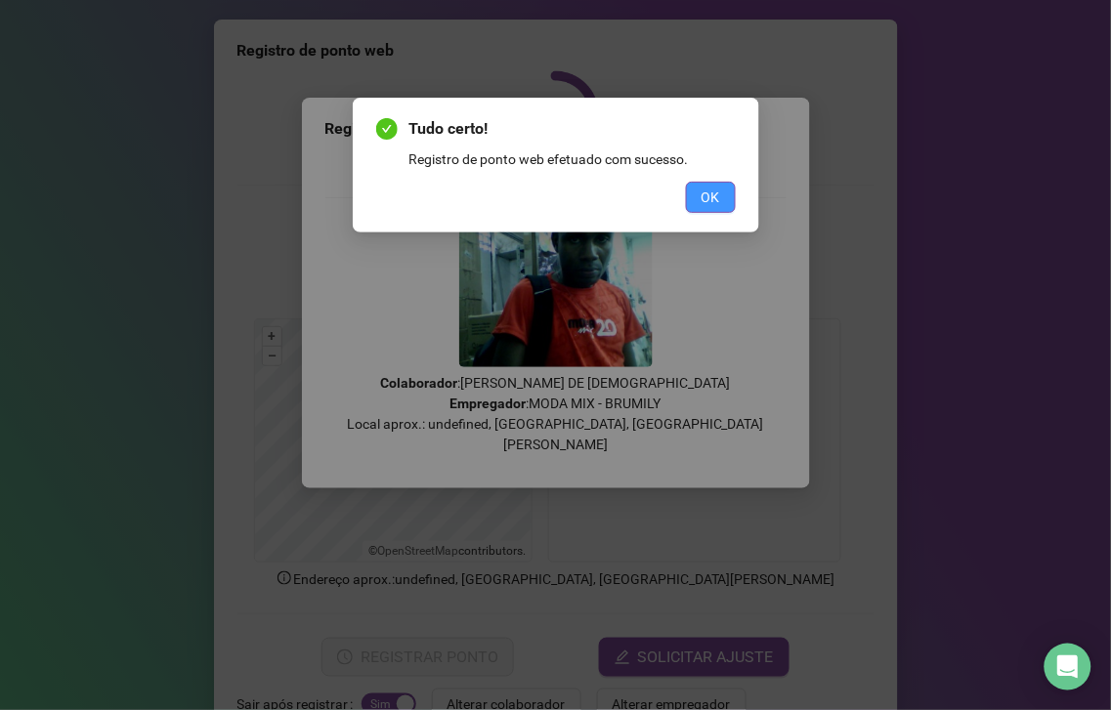
click at [711, 193] on span "OK" at bounding box center [711, 197] width 19 height 21
